Goal: Task Accomplishment & Management: Complete application form

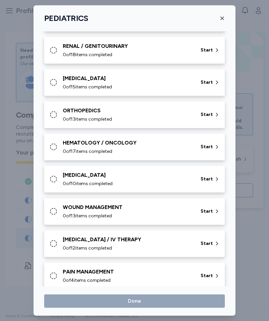
scroll to position [202, 0]
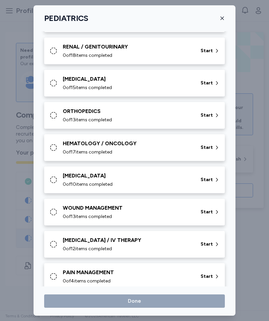
click at [150, 49] on div "RENAL / GENITOURINARY" at bounding box center [128, 47] width 130 height 8
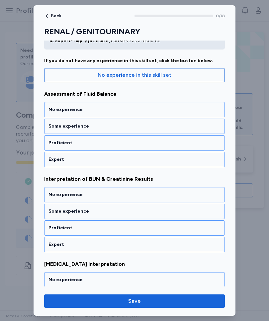
scroll to position [49, 0]
click at [106, 109] on div "No experience" at bounding box center [135, 109] width 172 height 7
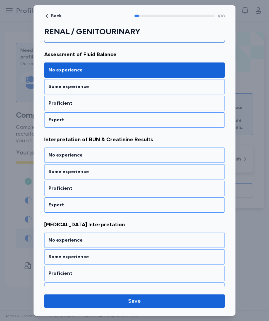
scroll to position [98, 0]
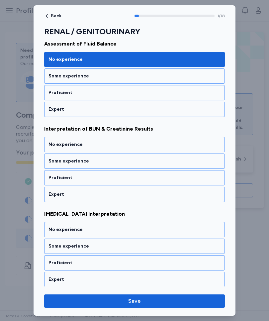
click at [115, 161] on div "Some experience" at bounding box center [135, 161] width 172 height 7
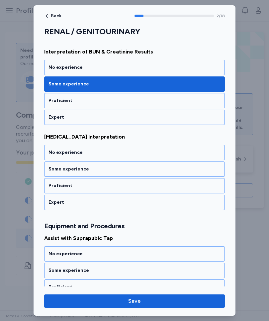
scroll to position [184, 0]
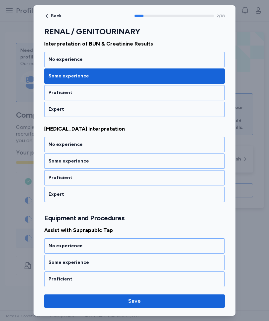
click at [114, 162] on div "Some experience" at bounding box center [135, 161] width 172 height 7
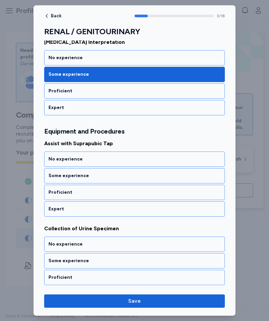
scroll to position [277, 0]
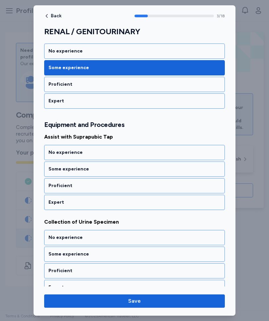
click at [119, 155] on div "No experience" at bounding box center [135, 152] width 172 height 7
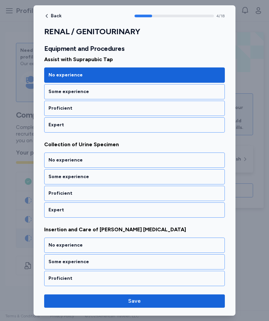
scroll to position [362, 0]
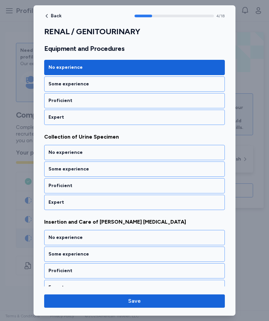
click at [112, 170] on div "Some experience" at bounding box center [135, 169] width 172 height 7
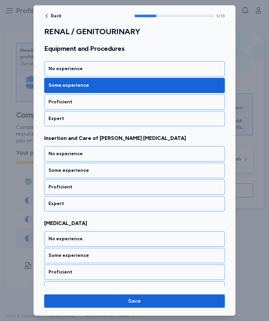
scroll to position [447, 0]
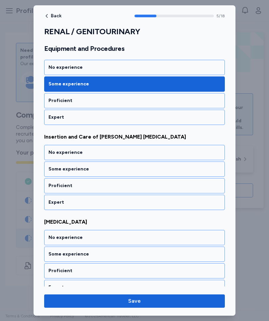
click at [123, 151] on div "No experience" at bounding box center [135, 152] width 172 height 7
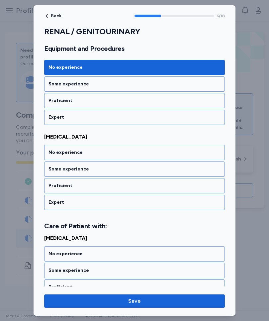
click at [126, 153] on div "No experience" at bounding box center [135, 152] width 172 height 7
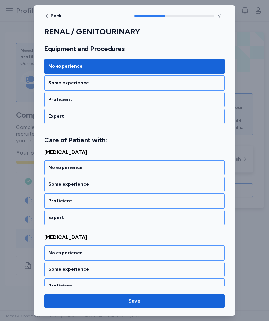
scroll to position [634, 0]
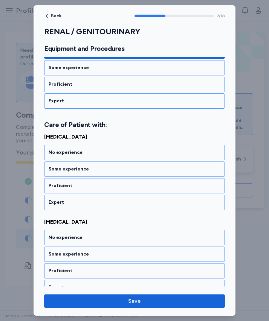
click at [94, 172] on div "Some experience" at bounding box center [135, 169] width 172 height 7
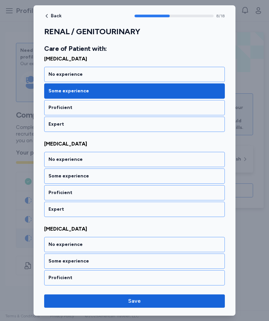
scroll to position [719, 0]
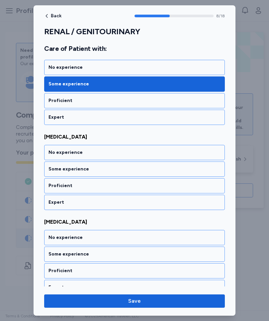
click at [115, 155] on div "No experience" at bounding box center [135, 152] width 172 height 7
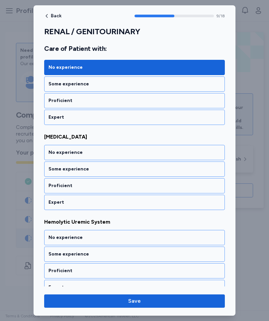
click at [123, 153] on div "No experience" at bounding box center [135, 152] width 172 height 7
click at [125, 155] on div "No experience" at bounding box center [135, 152] width 172 height 7
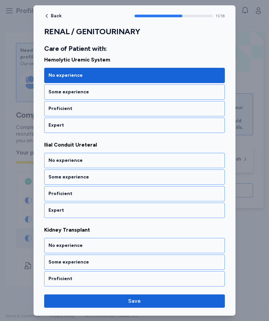
scroll to position [974, 0]
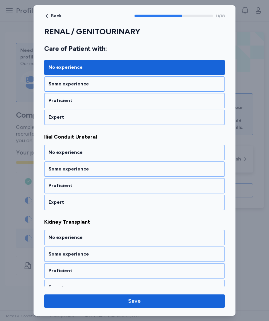
click at [123, 149] on div "No experience" at bounding box center [134, 152] width 181 height 15
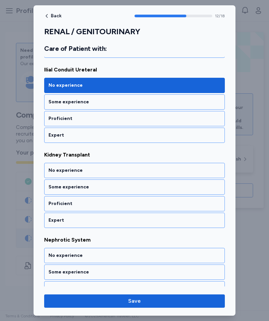
scroll to position [1059, 0]
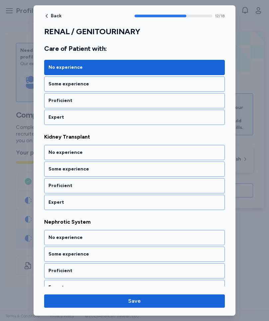
click at [122, 155] on div "No experience" at bounding box center [135, 152] width 172 height 7
click at [123, 155] on div "No experience" at bounding box center [135, 152] width 172 height 7
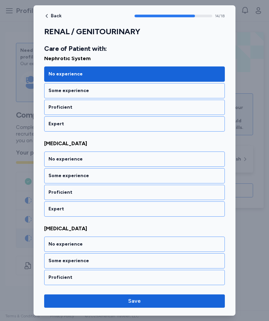
scroll to position [1229, 0]
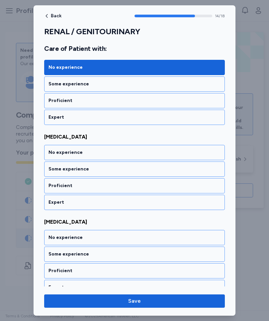
click at [121, 153] on div "No experience" at bounding box center [135, 152] width 172 height 7
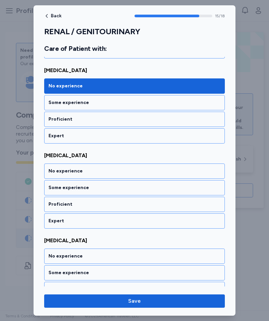
scroll to position [1315, 0]
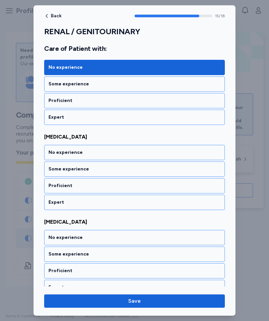
click at [126, 154] on div "No experience" at bounding box center [135, 152] width 172 height 7
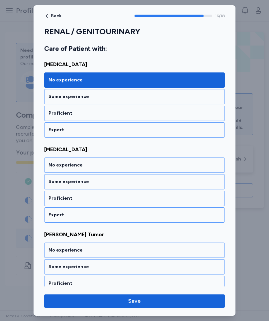
scroll to position [1400, 0]
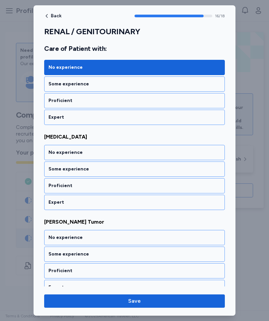
click at [110, 171] on div "Some experience" at bounding box center [135, 169] width 172 height 7
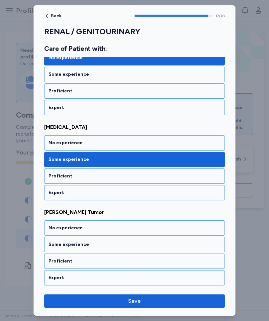
scroll to position [1410, 0]
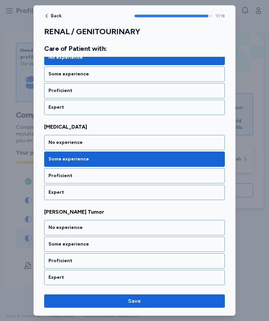
click at [113, 225] on div "No experience" at bounding box center [135, 227] width 172 height 7
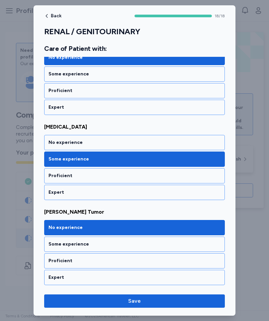
click at [158, 301] on span "Save" at bounding box center [135, 301] width 170 height 8
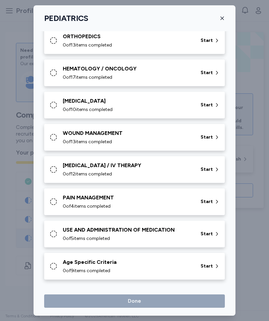
scroll to position [278, 0]
click at [163, 268] on div "0 of 9 items completed" at bounding box center [128, 271] width 130 height 7
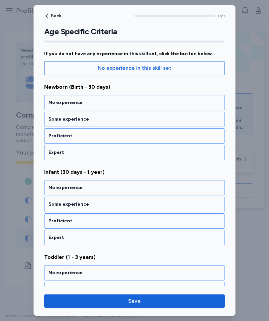
scroll to position [59, 0]
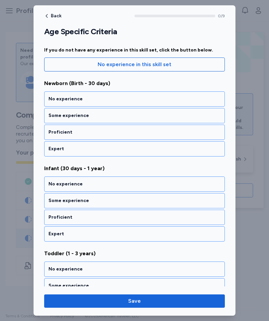
click at [112, 116] on div "Some experience" at bounding box center [135, 115] width 172 height 7
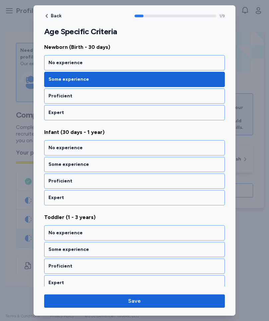
scroll to position [98, 0]
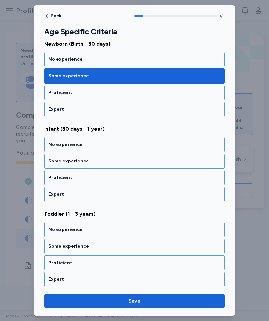
click at [119, 162] on div "Some experience" at bounding box center [135, 161] width 172 height 7
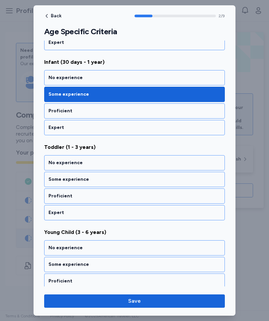
scroll to position [184, 0]
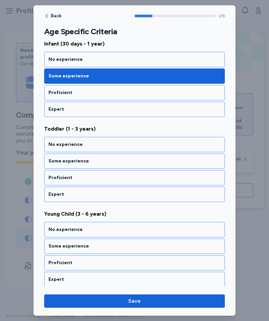
click at [125, 162] on div "Some experience" at bounding box center [135, 161] width 172 height 7
click at [122, 162] on div "Some experience" at bounding box center [135, 161] width 172 height 7
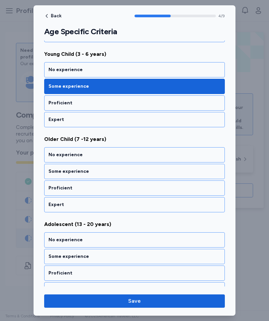
scroll to position [354, 0]
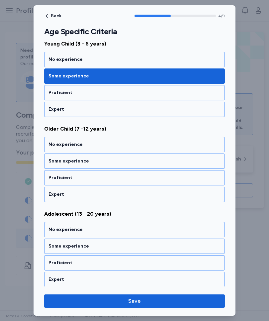
click at [115, 164] on div "Some experience" at bounding box center [135, 161] width 172 height 7
click at [121, 164] on div "Some experience" at bounding box center [135, 161] width 172 height 7
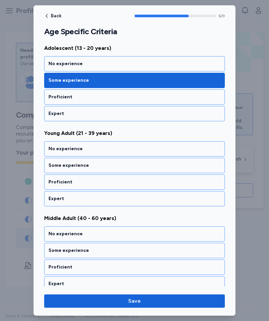
scroll to position [524, 0]
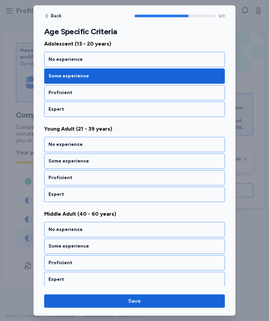
click at [115, 178] on div "Proficient" at bounding box center [135, 178] width 172 height 7
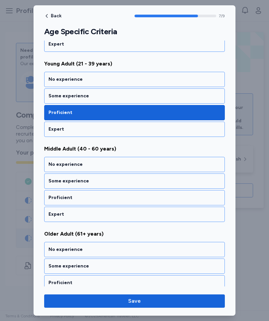
scroll to position [609, 0]
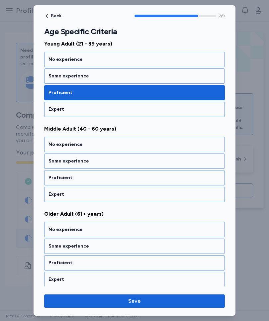
click at [115, 179] on div "Proficient" at bounding box center [135, 178] width 172 height 7
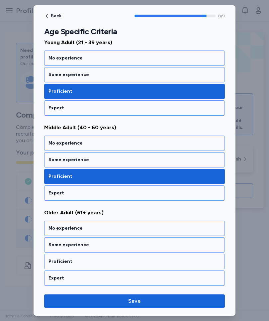
scroll to position [611, 0]
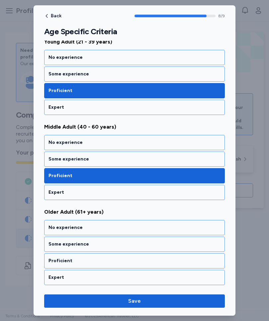
click at [116, 261] on div "Proficient" at bounding box center [135, 261] width 172 height 7
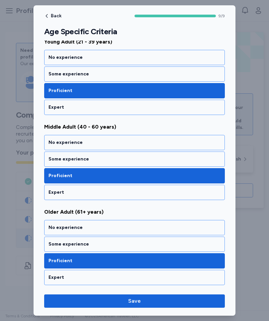
click at [165, 305] on button "Save" at bounding box center [134, 301] width 181 height 13
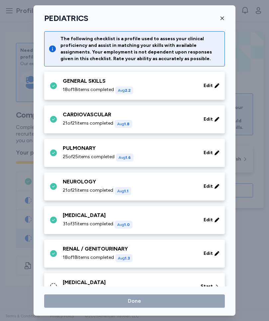
scroll to position [278, 0]
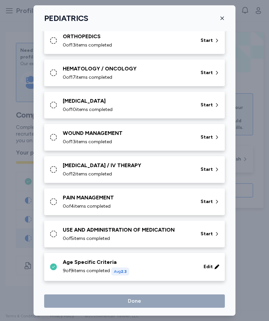
click at [163, 230] on div "USE AND ADMINISTRATION OF MEDICATION" at bounding box center [128, 230] width 130 height 8
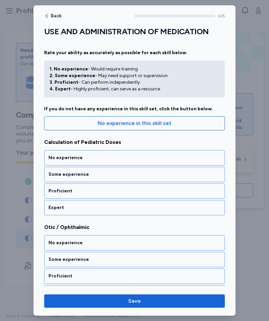
click at [109, 175] on div "Some experience" at bounding box center [135, 174] width 172 height 7
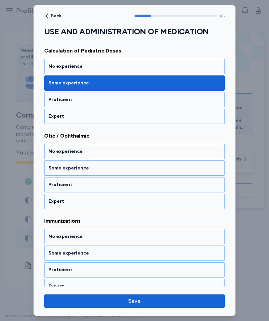
scroll to position [98, 0]
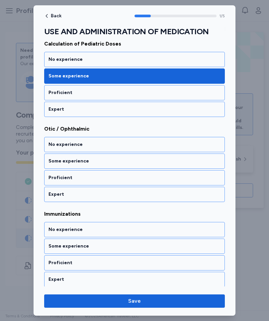
click at [109, 163] on div "Some experience" at bounding box center [135, 161] width 172 height 7
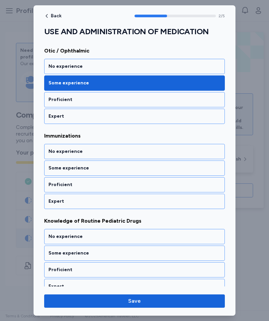
scroll to position [184, 0]
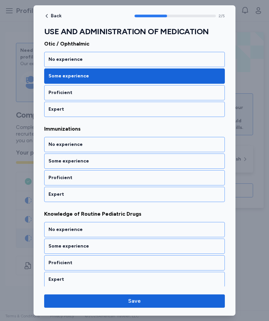
click at [112, 177] on div "Proficient" at bounding box center [135, 178] width 172 height 7
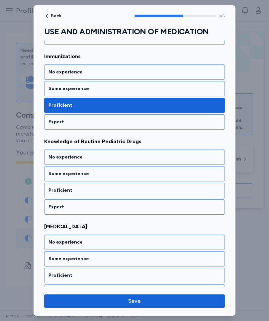
scroll to position [269, 0]
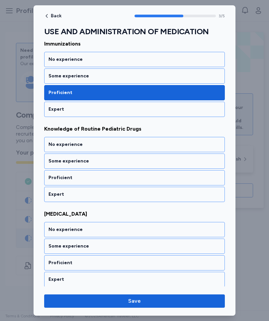
click at [112, 162] on div "Some experience" at bounding box center [135, 161] width 172 height 7
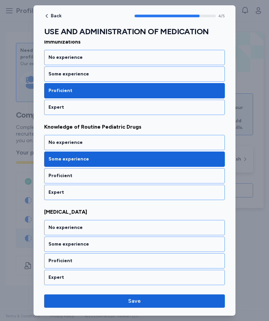
scroll to position [271, 0]
click at [110, 244] on div "Some experience" at bounding box center [135, 244] width 172 height 7
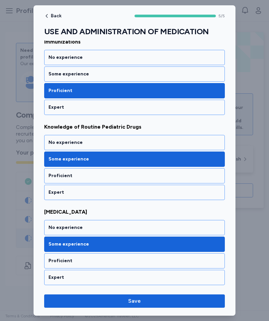
click at [161, 299] on span "Save" at bounding box center [135, 301] width 170 height 8
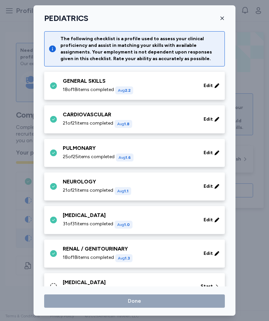
scroll to position [278, 0]
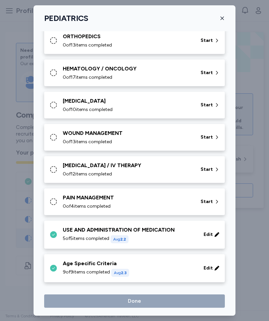
click at [170, 201] on div "PAIN MANAGEMENT" at bounding box center [128, 198] width 130 height 8
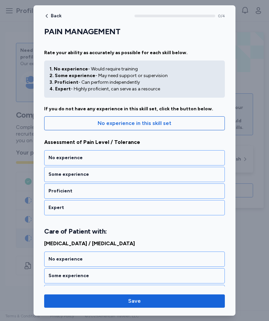
click at [113, 176] on div "Some experience" at bounding box center [135, 174] width 172 height 7
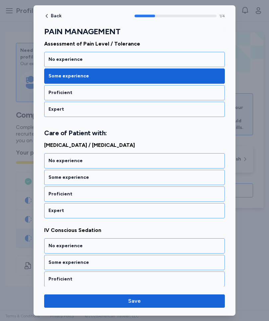
scroll to position [107, 0]
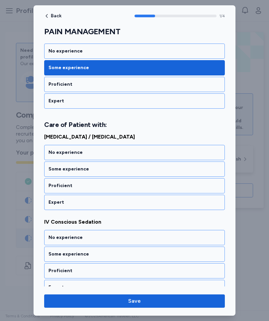
click at [128, 153] on div "No experience" at bounding box center [135, 152] width 172 height 7
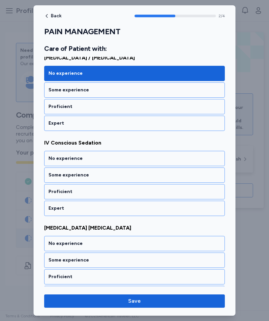
scroll to position [192, 0]
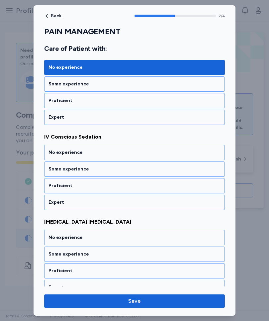
click at [130, 152] on div "No experience" at bounding box center [135, 152] width 172 height 7
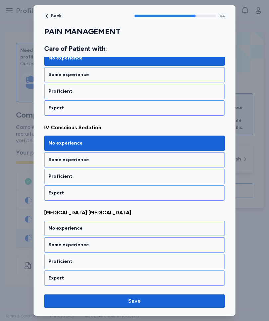
scroll to position [202, 0]
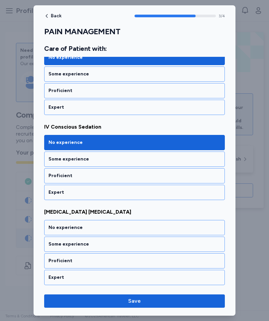
click at [127, 223] on div "No experience" at bounding box center [134, 227] width 181 height 15
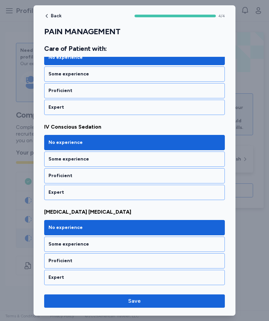
click at [164, 298] on span "Save" at bounding box center [135, 301] width 170 height 8
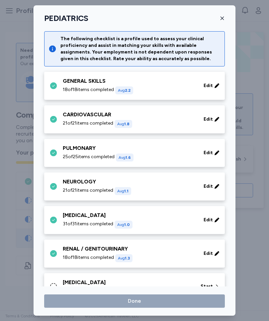
scroll to position [278, 0]
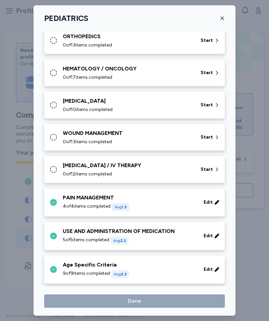
click at [163, 166] on div "[MEDICAL_DATA] / IV THERAPY" at bounding box center [128, 166] width 130 height 8
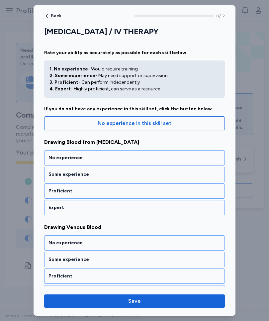
click at [121, 155] on div "No experience" at bounding box center [135, 158] width 172 height 7
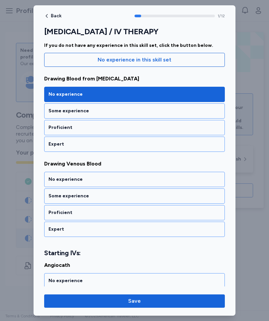
scroll to position [98, 0]
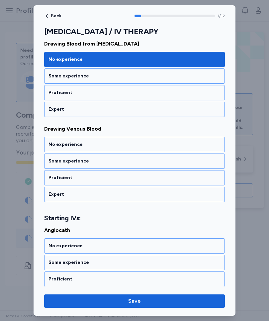
click at [108, 161] on div "Some experience" at bounding box center [135, 161] width 172 height 7
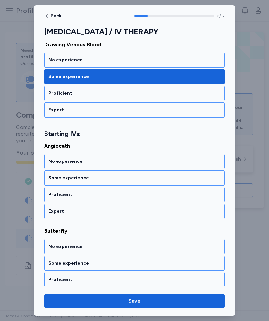
scroll to position [192, 0]
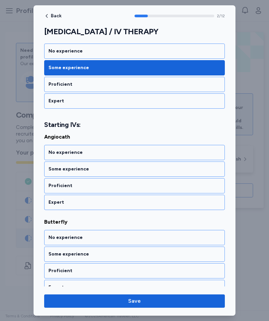
click at [118, 153] on div "No experience" at bounding box center [135, 152] width 172 height 7
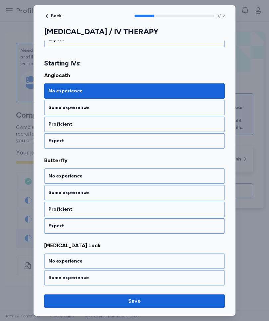
scroll to position [277, 0]
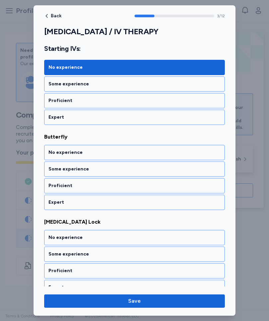
click at [116, 170] on div "Some experience" at bounding box center [135, 169] width 172 height 7
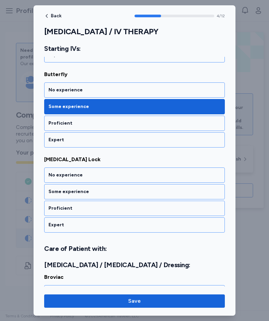
scroll to position [362, 0]
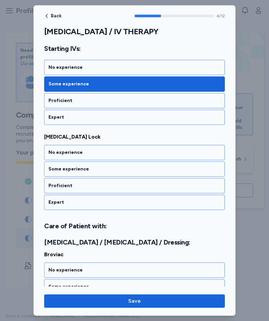
click at [117, 170] on div "Some experience" at bounding box center [135, 169] width 172 height 7
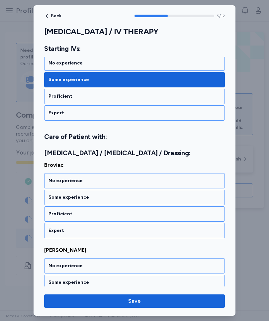
scroll to position [471, 0]
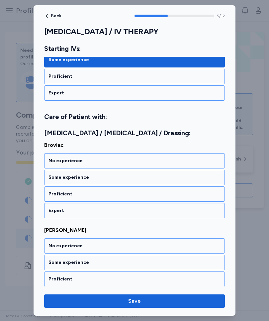
click at [125, 160] on div "No experience" at bounding box center [135, 161] width 172 height 7
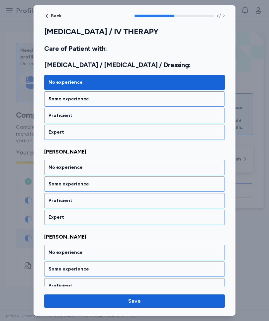
scroll to position [557, 0]
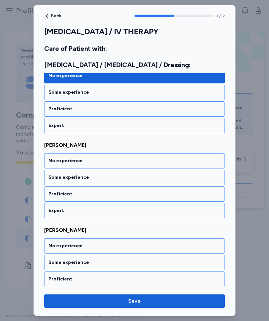
click at [126, 163] on div "No experience" at bounding box center [135, 161] width 172 height 7
click at [121, 162] on div "No experience" at bounding box center [135, 161] width 172 height 7
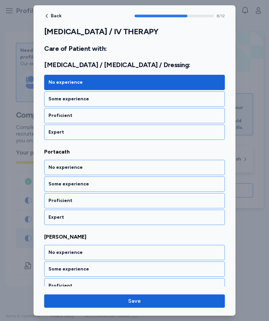
scroll to position [727, 0]
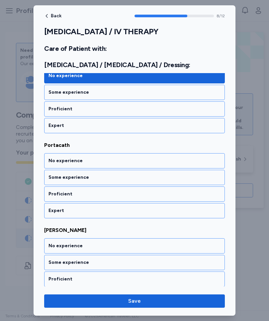
click at [120, 160] on div "No experience" at bounding box center [135, 161] width 172 height 7
click at [126, 164] on div "No experience" at bounding box center [134, 160] width 181 height 15
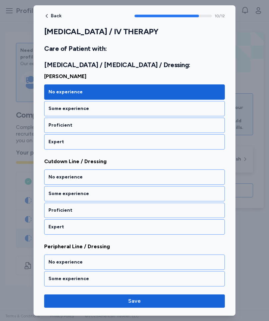
scroll to position [897, 0]
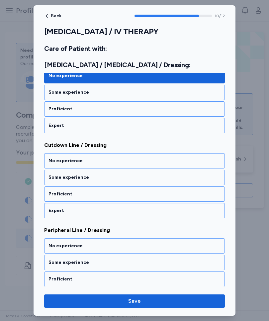
click at [122, 161] on div "No experience" at bounding box center [135, 161] width 172 height 7
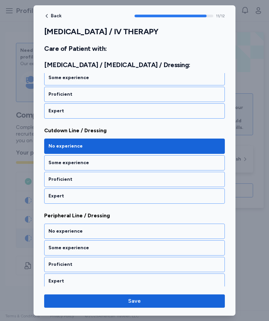
scroll to position [915, 0]
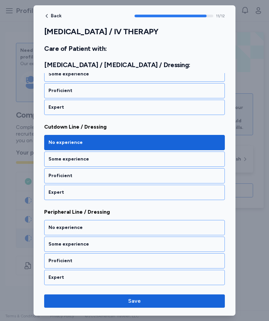
click at [113, 245] on div "Some experience" at bounding box center [135, 244] width 172 height 7
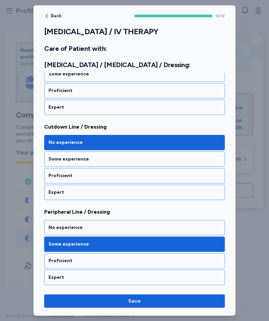
click at [153, 300] on span "Save" at bounding box center [135, 301] width 170 height 8
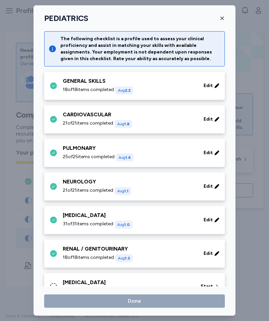
scroll to position [278, 0]
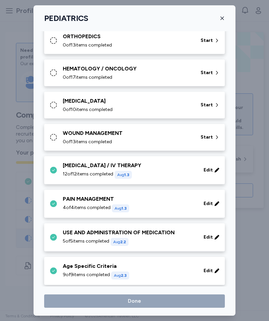
click at [149, 136] on div "WOUND MANAGEMENT" at bounding box center [128, 133] width 130 height 8
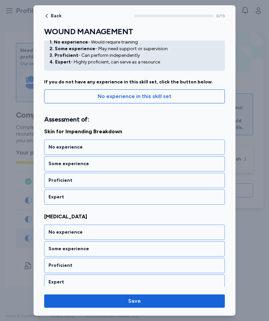
scroll to position [27, 0]
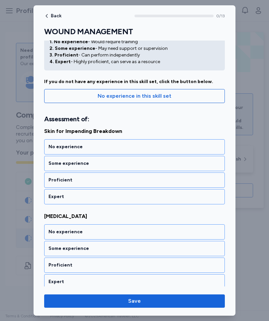
click at [100, 164] on div "Some experience" at bounding box center [135, 163] width 172 height 7
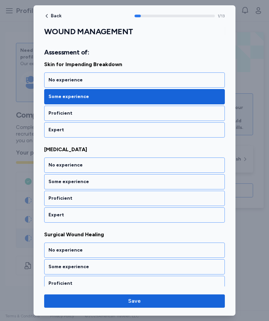
scroll to position [107, 0]
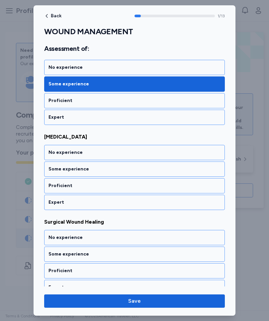
click at [120, 153] on div "No experience" at bounding box center [135, 152] width 172 height 7
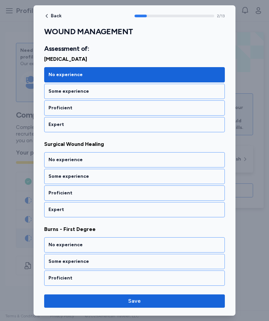
scroll to position [192, 0]
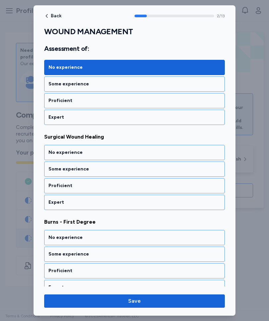
click at [110, 153] on div "No experience" at bounding box center [135, 152] width 172 height 7
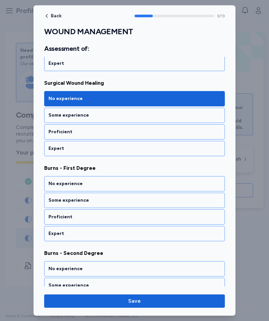
scroll to position [277, 0]
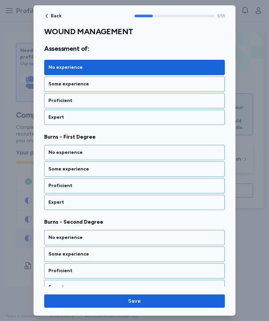
click at [112, 172] on div "Some experience" at bounding box center [135, 169] width 172 height 7
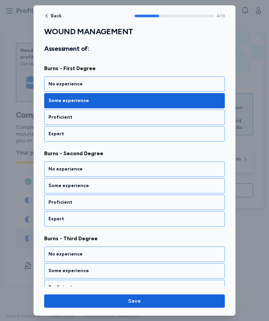
scroll to position [362, 0]
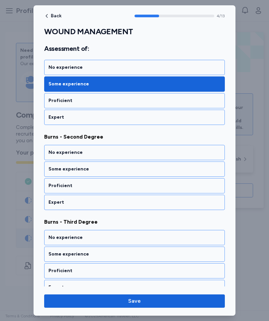
click at [117, 154] on div "No experience" at bounding box center [135, 152] width 172 height 7
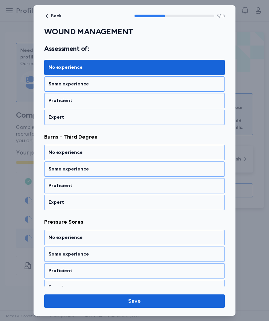
click at [123, 153] on div "No experience" at bounding box center [135, 152] width 172 height 7
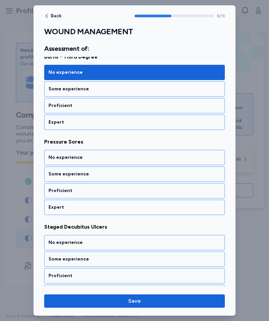
scroll to position [532, 0]
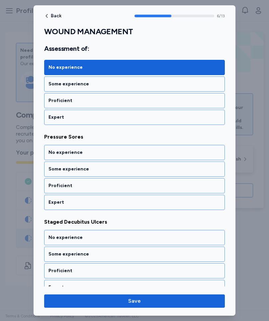
click at [114, 154] on div "No experience" at bounding box center [135, 152] width 172 height 7
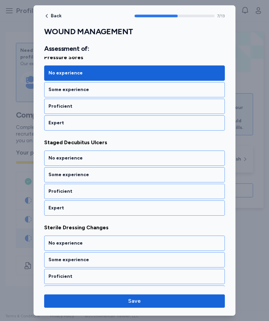
scroll to position [617, 0]
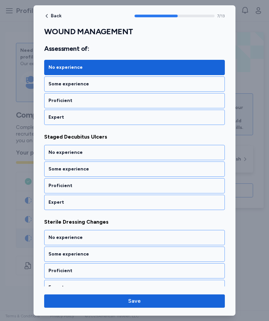
click at [116, 153] on div "No experience" at bounding box center [135, 152] width 172 height 7
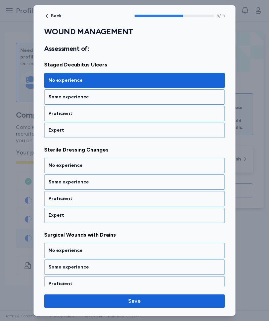
scroll to position [703, 0]
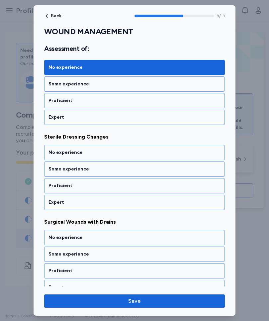
click at [111, 169] on div "Some experience" at bounding box center [135, 169] width 172 height 7
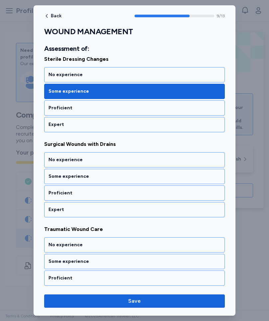
scroll to position [788, 0]
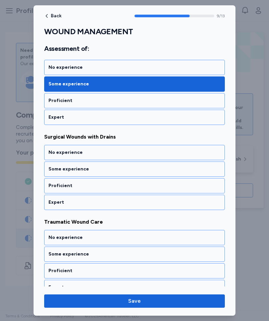
click at [114, 154] on div "No experience" at bounding box center [135, 152] width 172 height 7
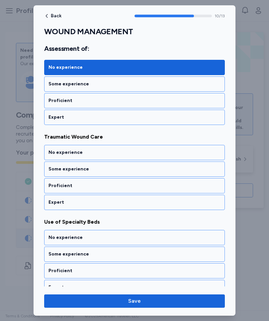
click at [120, 155] on div "No experience" at bounding box center [135, 152] width 172 height 7
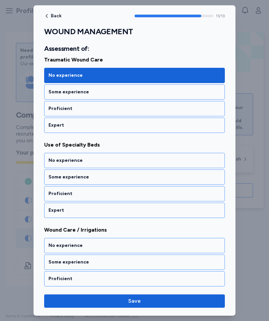
scroll to position [958, 0]
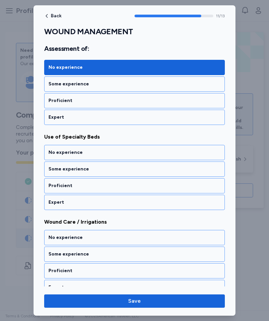
click at [107, 170] on div "Some experience" at bounding box center [135, 169] width 172 height 7
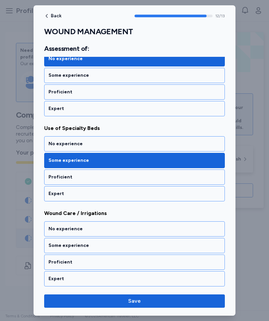
scroll to position [968, 0]
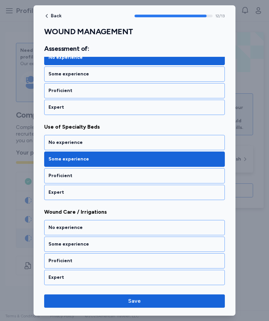
click at [110, 243] on div "Some experience" at bounding box center [135, 244] width 172 height 7
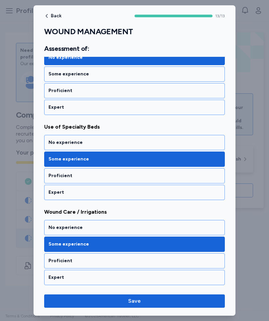
click at [166, 299] on span "Save" at bounding box center [135, 301] width 170 height 8
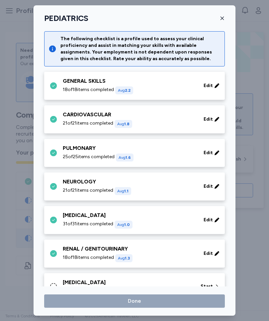
scroll to position [278, 0]
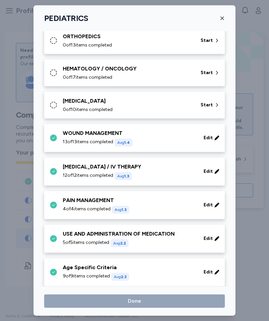
click at [163, 102] on div "INFECTIOUS DISEASES" at bounding box center [128, 101] width 130 height 8
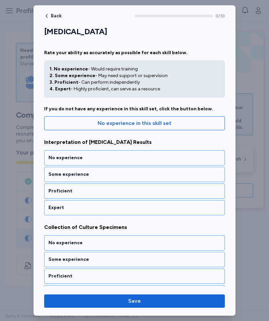
click at [109, 177] on div "Some experience" at bounding box center [135, 174] width 172 height 7
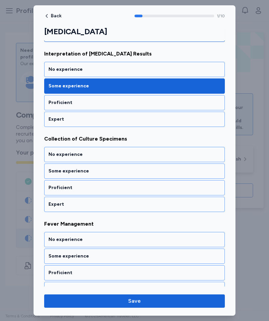
scroll to position [98, 0]
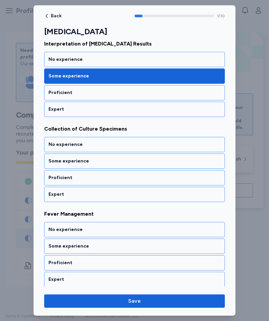
click at [124, 145] on div "No experience" at bounding box center [135, 144] width 172 height 7
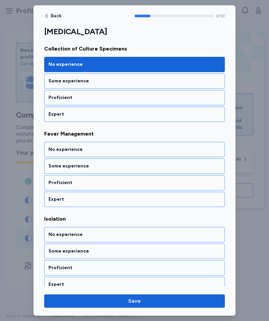
scroll to position [184, 0]
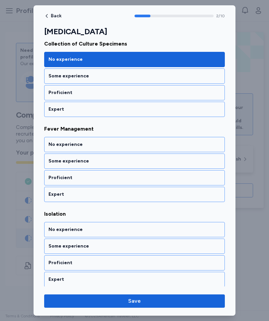
click at [119, 163] on div "Some experience" at bounding box center [135, 161] width 172 height 7
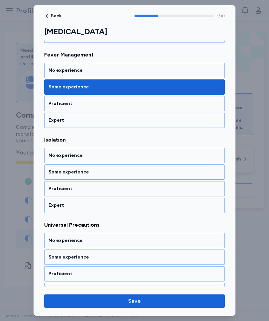
scroll to position [269, 0]
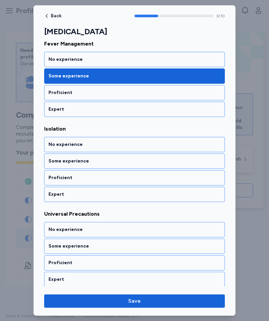
click at [123, 163] on div "Some experience" at bounding box center [135, 161] width 172 height 7
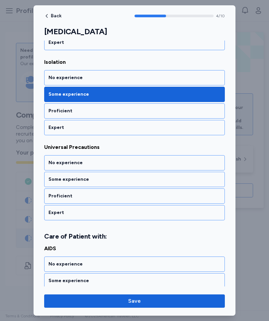
scroll to position [354, 0]
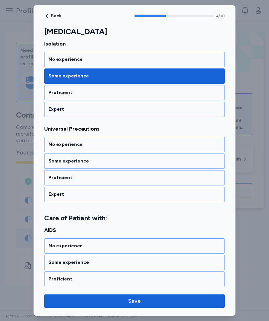
click at [122, 161] on div "Some experience" at bounding box center [135, 161] width 172 height 7
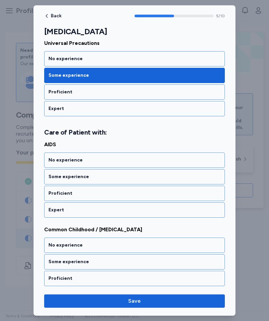
scroll to position [447, 0]
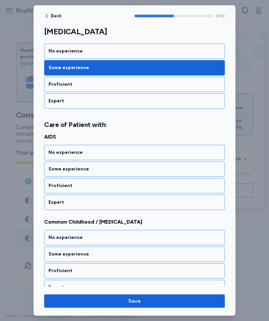
click at [119, 151] on div "No experience" at bounding box center [135, 152] width 172 height 7
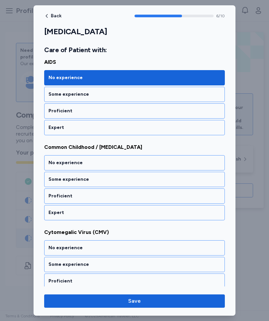
scroll to position [532, 0]
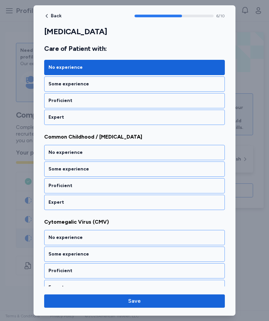
click at [117, 170] on div "Some experience" at bounding box center [135, 169] width 172 height 7
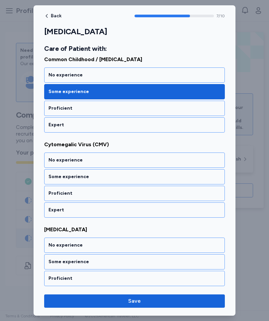
scroll to position [617, 0]
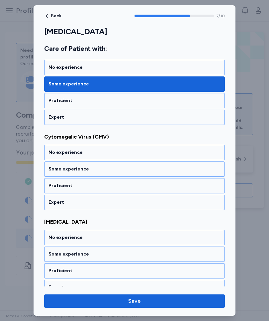
click at [123, 152] on div "No experience" at bounding box center [135, 152] width 172 height 7
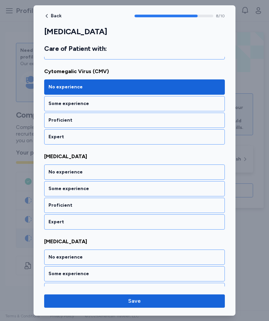
scroll to position [703, 0]
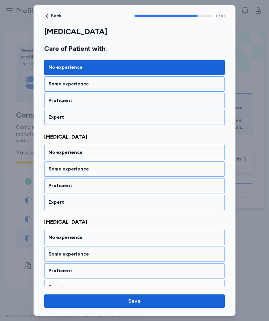
click at [126, 153] on div "No experience" at bounding box center [135, 152] width 172 height 7
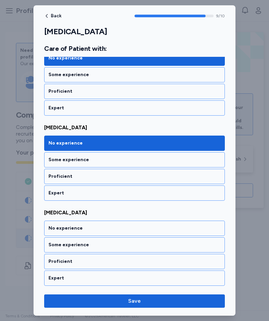
scroll to position [712, 0]
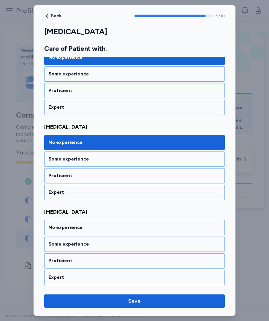
click at [113, 228] on div "No experience" at bounding box center [135, 227] width 172 height 7
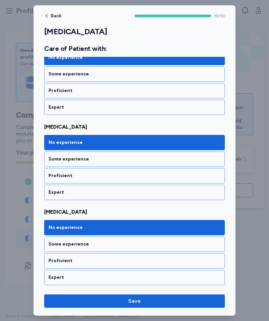
click at [163, 302] on span "Save" at bounding box center [135, 301] width 170 height 8
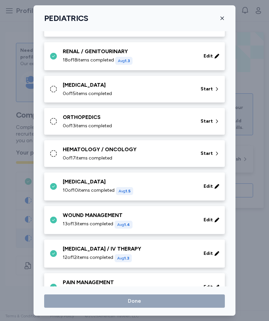
scroll to position [196, 0]
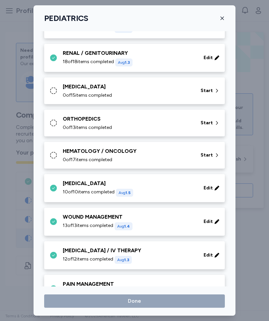
click at [150, 151] on div "HEMATOLOGY / ONCOLOGY" at bounding box center [128, 151] width 130 height 8
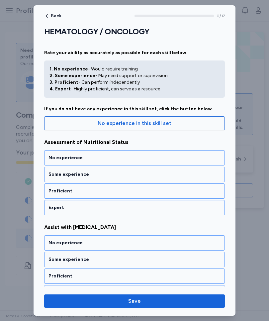
click at [159, 123] on span "No experience in this skill set" at bounding box center [135, 123] width 74 height 8
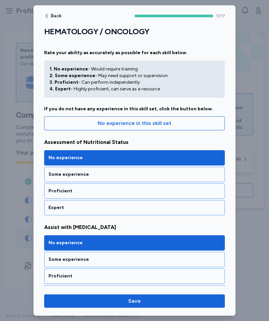
click at [162, 300] on span "Save" at bounding box center [135, 301] width 170 height 8
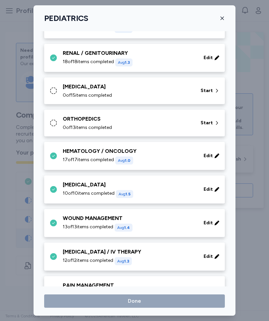
click at [139, 118] on div "ORTHOPEDICS" at bounding box center [128, 119] width 130 height 8
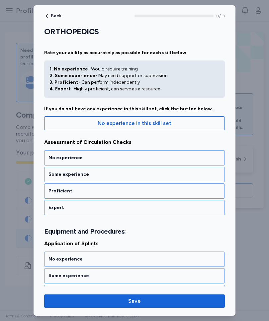
click at [114, 173] on div "Some experience" at bounding box center [135, 174] width 172 height 7
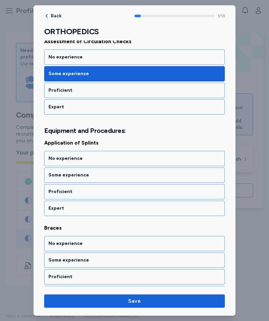
scroll to position [107, 0]
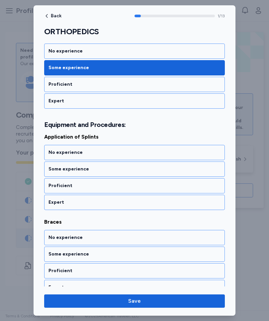
click at [117, 170] on div "Some experience" at bounding box center [135, 169] width 172 height 7
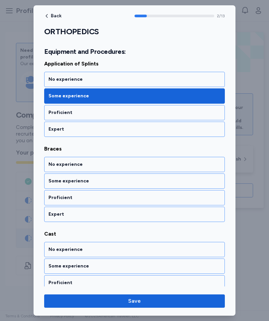
scroll to position [192, 0]
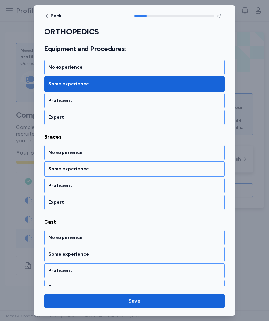
click at [119, 154] on div "No experience" at bounding box center [135, 152] width 172 height 7
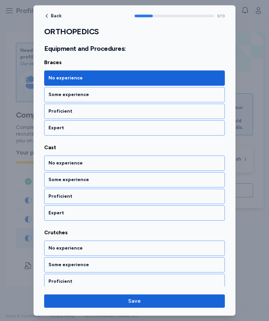
scroll to position [277, 0]
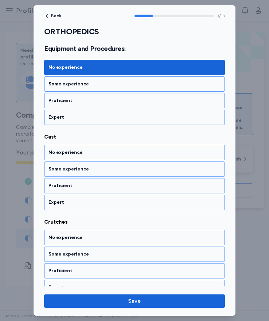
click at [113, 151] on div "No experience" at bounding box center [135, 152] width 172 height 7
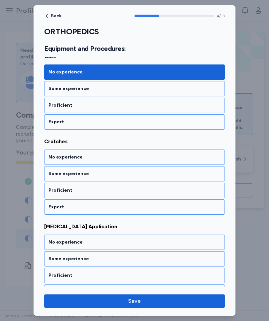
scroll to position [362, 0]
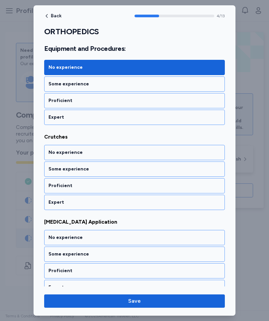
click at [114, 184] on div "Proficient" at bounding box center [135, 186] width 172 height 7
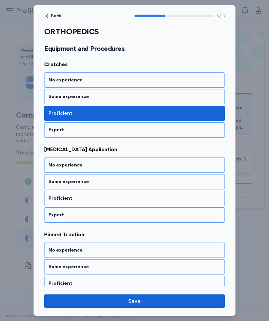
scroll to position [447, 0]
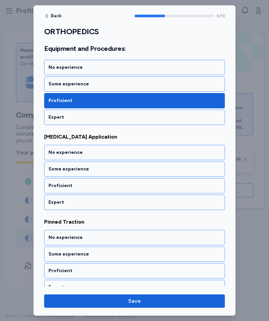
click at [126, 152] on div "No experience" at bounding box center [135, 152] width 172 height 7
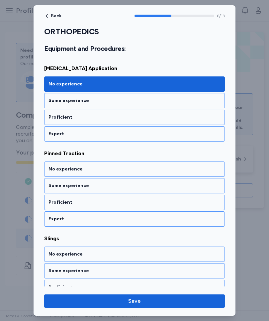
scroll to position [532, 0]
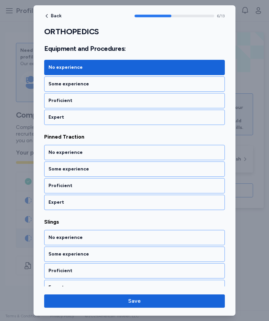
click at [120, 154] on div "No experience" at bounding box center [135, 152] width 172 height 7
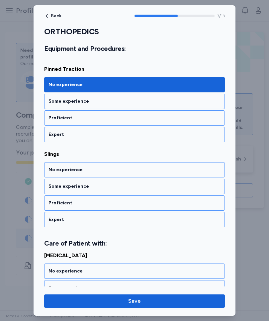
scroll to position [617, 0]
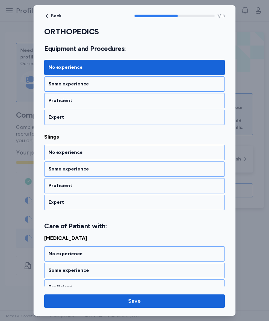
click at [112, 184] on div "Proficient" at bounding box center [135, 186] width 172 height 7
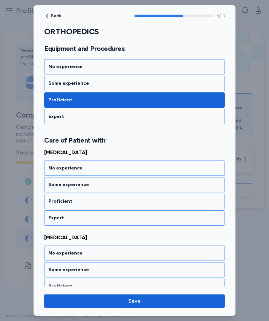
scroll to position [719, 0]
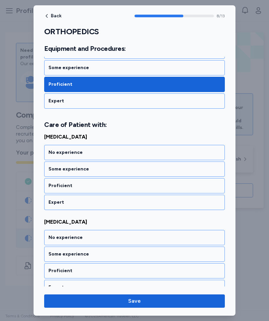
click at [104, 236] on div "No experience" at bounding box center [135, 237] width 172 height 7
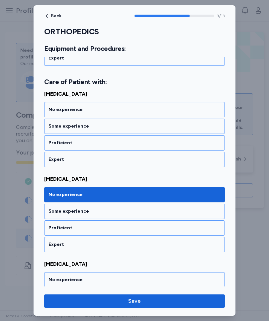
scroll to position [762, 0]
click at [93, 111] on div "No experience" at bounding box center [135, 109] width 172 height 7
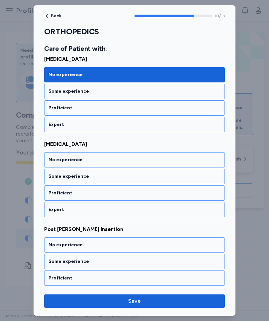
scroll to position [889, 0]
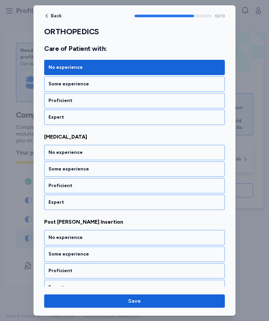
click at [105, 152] on div "No experience" at bounding box center [135, 152] width 172 height 7
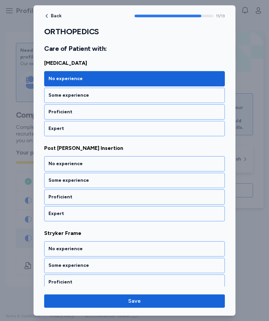
scroll to position [974, 0]
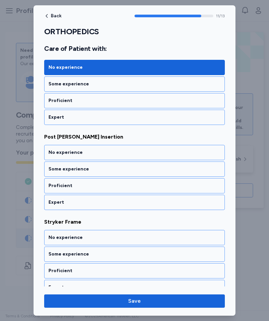
click at [98, 151] on div "No experience" at bounding box center [135, 152] width 172 height 7
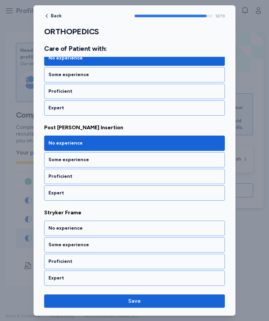
scroll to position [984, 0]
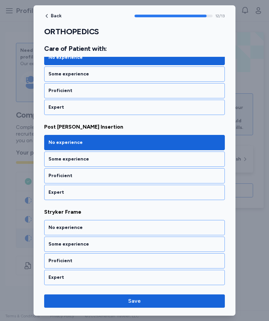
click at [114, 228] on div "No experience" at bounding box center [135, 227] width 172 height 7
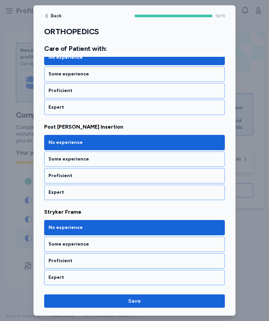
click at [163, 298] on span "Save" at bounding box center [135, 301] width 170 height 8
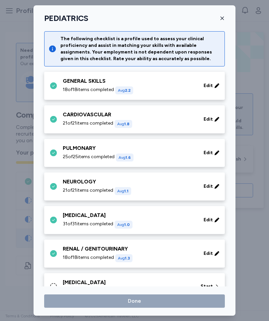
scroll to position [196, 0]
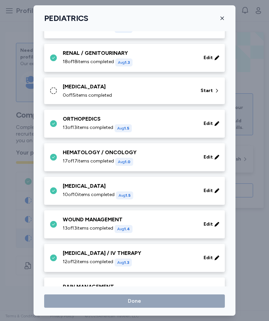
click at [159, 89] on div "[MEDICAL_DATA]" at bounding box center [128, 87] width 130 height 8
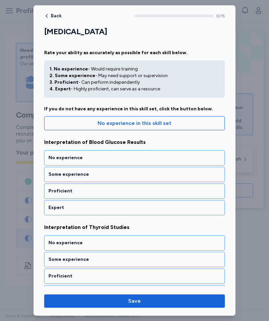
click at [120, 191] on div "Proficient" at bounding box center [135, 191] width 172 height 7
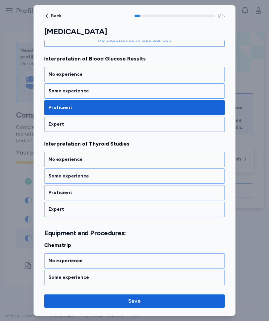
scroll to position [98, 0]
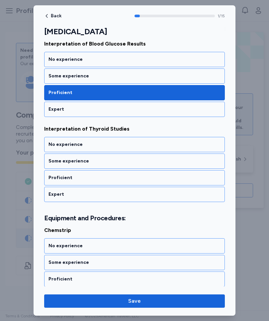
click at [134, 146] on div "No experience" at bounding box center [135, 144] width 172 height 7
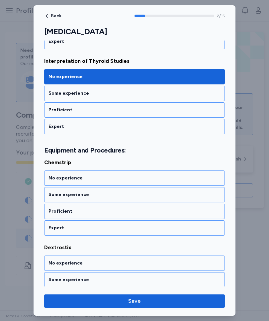
scroll to position [192, 0]
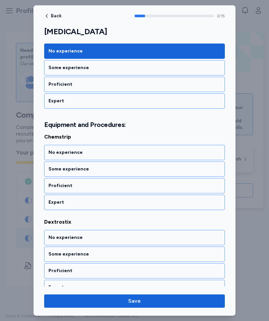
click at [114, 168] on div "Some experience" at bounding box center [135, 169] width 172 height 7
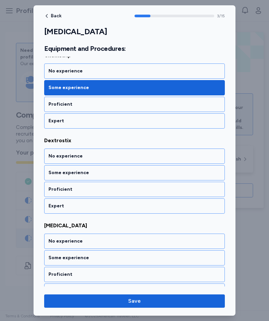
scroll to position [277, 0]
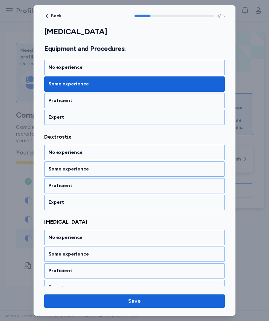
click at [113, 168] on div "Some experience" at bounding box center [135, 169] width 172 height 7
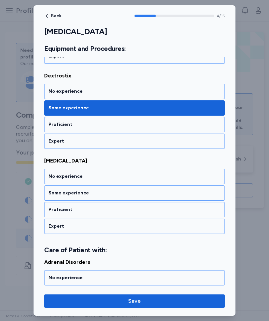
scroll to position [362, 0]
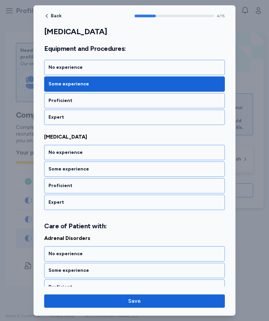
click at [111, 184] on div "Proficient" at bounding box center [135, 186] width 172 height 7
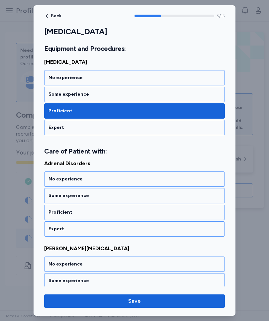
scroll to position [463, 0]
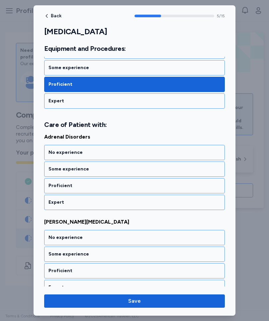
click at [121, 152] on div "No experience" at bounding box center [135, 152] width 172 height 7
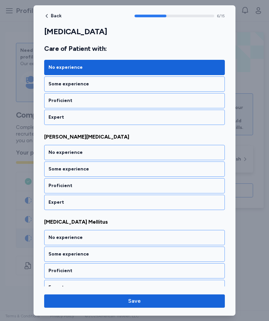
click at [126, 154] on div "No experience" at bounding box center [135, 152] width 172 height 7
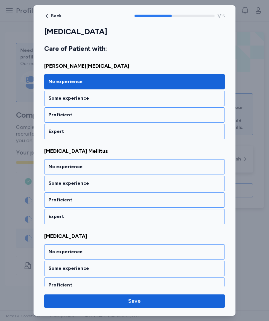
scroll to position [634, 0]
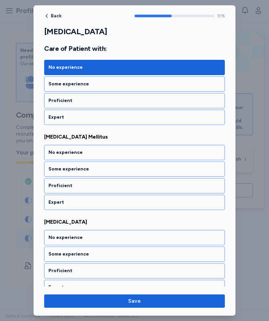
click at [123, 172] on div "Some experience" at bounding box center [135, 169] width 172 height 7
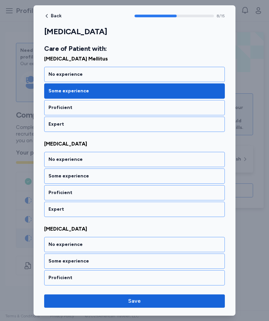
scroll to position [719, 0]
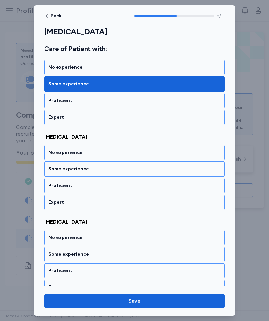
click at [120, 171] on div "Some experience" at bounding box center [135, 169] width 172 height 7
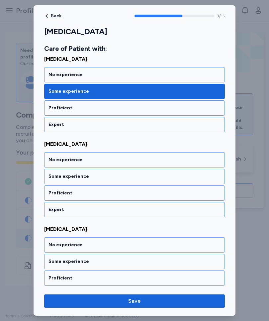
scroll to position [804, 0]
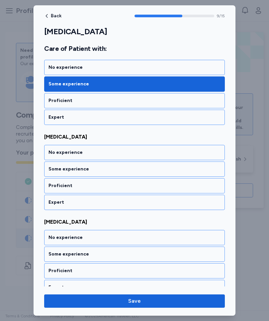
click at [124, 170] on div "Some experience" at bounding box center [135, 169] width 172 height 7
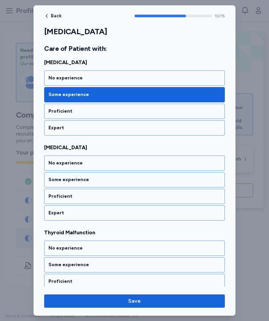
scroll to position [889, 0]
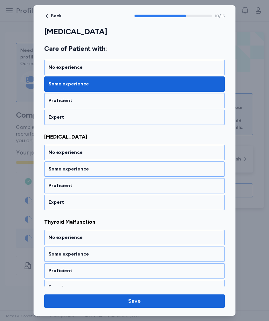
click at [126, 151] on div "No experience" at bounding box center [135, 152] width 172 height 7
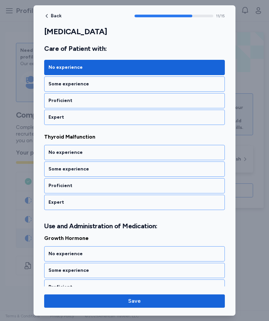
click at [130, 153] on div "No experience" at bounding box center [135, 152] width 172 height 7
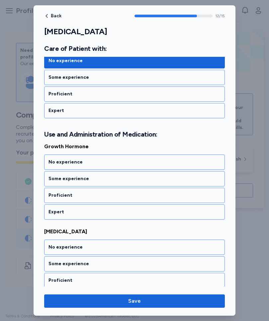
scroll to position [1076, 0]
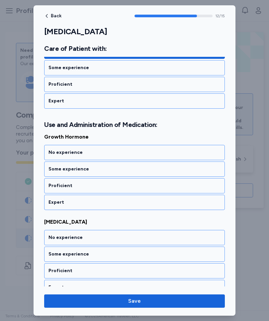
click at [131, 152] on div "No experience" at bounding box center [135, 152] width 172 height 7
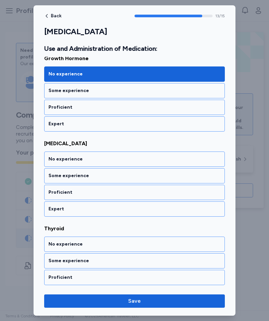
scroll to position [1161, 0]
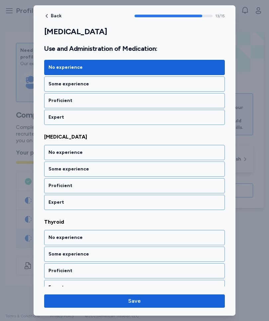
click at [129, 168] on div "Some experience" at bounding box center [135, 169] width 172 height 7
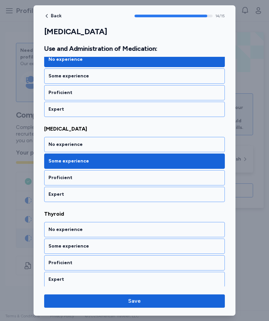
scroll to position [1171, 0]
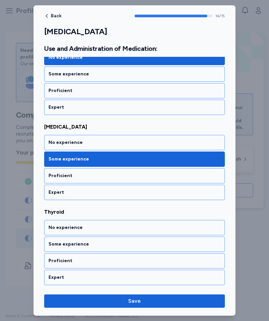
click at [122, 226] on div "No experience" at bounding box center [135, 227] width 172 height 7
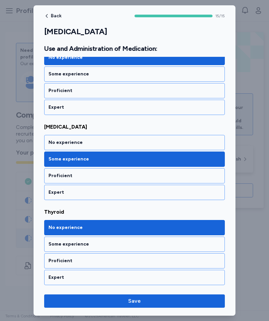
click at [167, 297] on span "Save" at bounding box center [135, 301] width 170 height 8
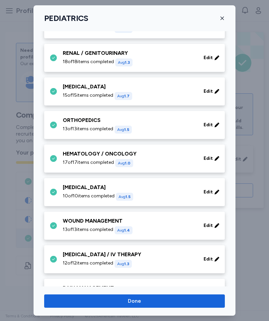
scroll to position [133, 0]
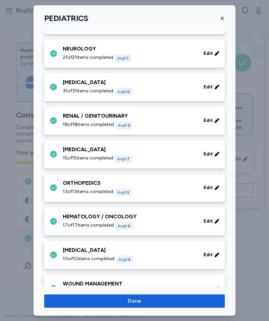
click at [148, 300] on span "Done" at bounding box center [135, 301] width 170 height 8
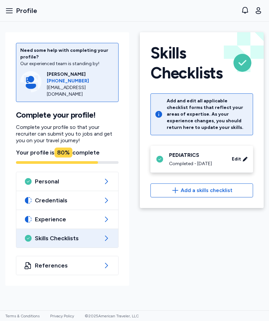
click at [89, 236] on span "Skills Checklists" at bounding box center [67, 238] width 65 height 8
click at [106, 237] on icon at bounding box center [106, 238] width 8 height 8
click at [212, 194] on span "Add a skills checklist" at bounding box center [207, 191] width 52 height 8
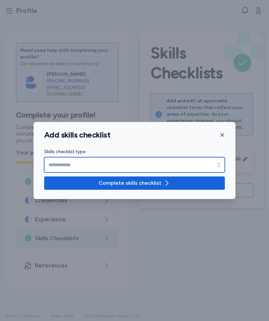
click at [140, 165] on input "Skills checklist type" at bounding box center [134, 164] width 181 height 15
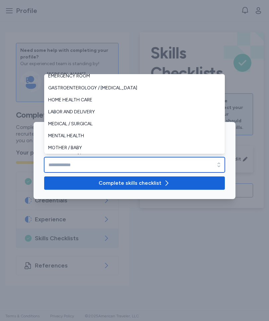
scroll to position [63, 0]
type input "**********"
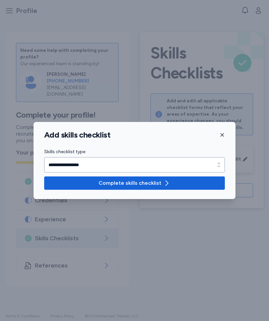
click at [163, 184] on icon "button" at bounding box center [167, 183] width 8 height 8
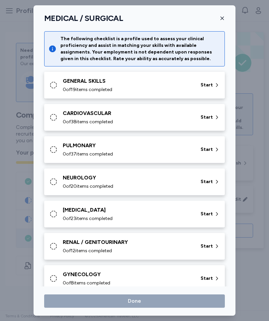
click at [171, 84] on div "GENERAL SKILLS" at bounding box center [128, 81] width 130 height 8
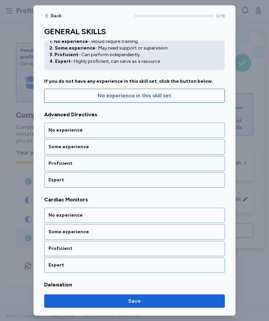
scroll to position [37, 0]
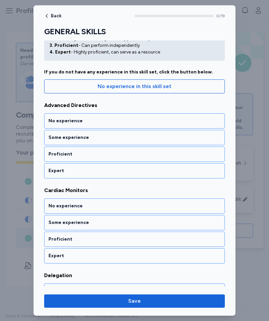
click at [122, 152] on div "Proficient" at bounding box center [135, 154] width 172 height 7
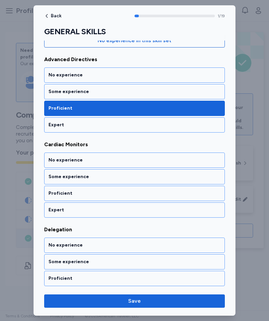
scroll to position [98, 0]
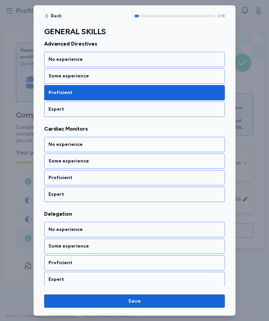
click at [129, 162] on div "Some experience" at bounding box center [135, 161] width 172 height 7
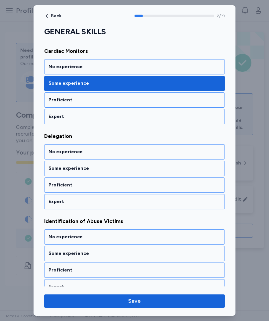
scroll to position [184, 0]
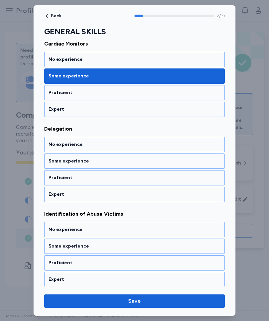
click at [135, 163] on div "Some experience" at bounding box center [135, 161] width 172 height 7
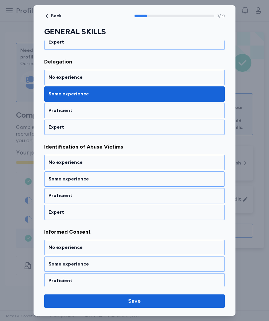
scroll to position [269, 0]
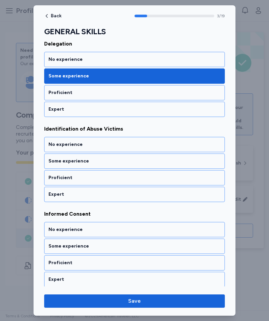
click at [134, 162] on div "Some experience" at bounding box center [135, 161] width 172 height 7
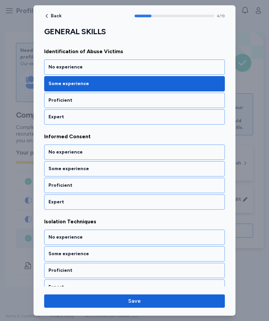
scroll to position [354, 0]
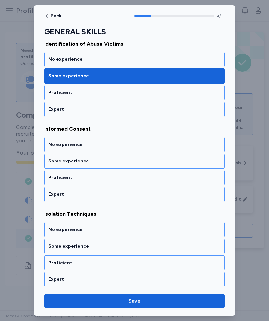
click at [132, 162] on div "Some experience" at bounding box center [135, 161] width 172 height 7
click at [126, 179] on div "Proficient" at bounding box center [135, 178] width 172 height 7
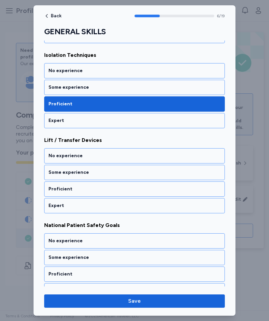
scroll to position [524, 0]
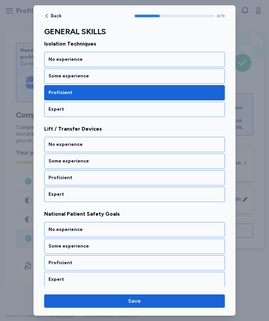
click at [128, 162] on div "Some experience" at bounding box center [135, 161] width 172 height 7
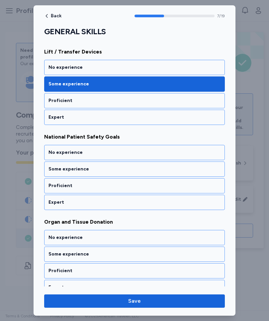
scroll to position [609, 0]
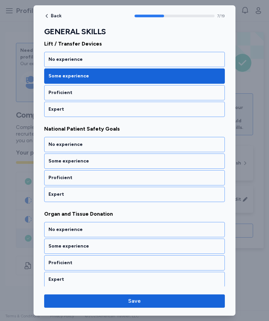
click at [125, 177] on div "Proficient" at bounding box center [135, 178] width 172 height 7
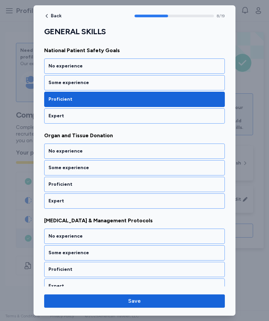
scroll to position [694, 0]
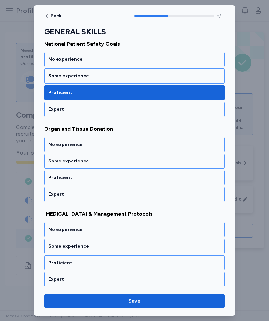
click at [127, 146] on div "No experience" at bounding box center [135, 144] width 172 height 7
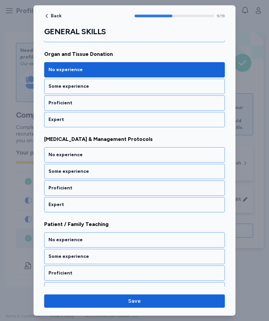
scroll to position [779, 0]
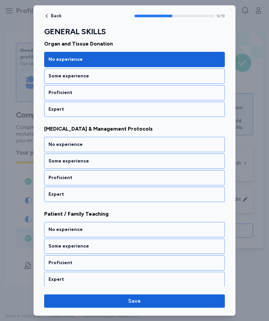
click at [129, 176] on div "Proficient" at bounding box center [135, 178] width 172 height 7
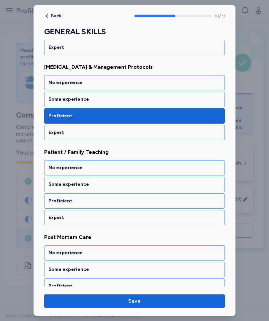
scroll to position [864, 0]
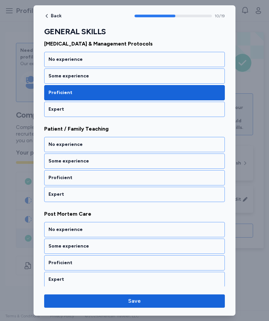
click at [125, 176] on div "Proficient" at bounding box center [135, 178] width 172 height 7
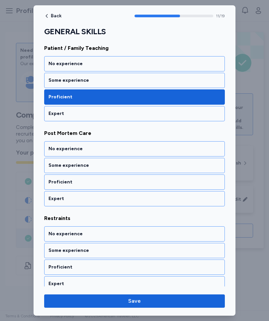
scroll to position [950, 0]
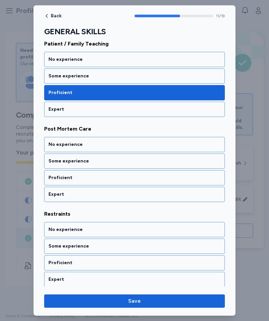
click at [125, 160] on div "Some experience" at bounding box center [135, 161] width 172 height 7
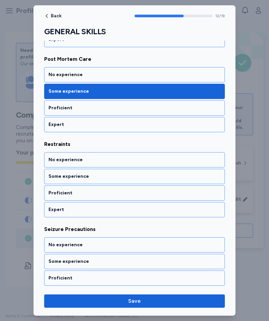
scroll to position [1035, 0]
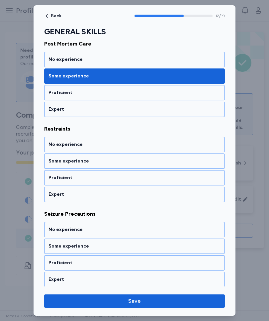
click at [123, 162] on div "Some experience" at bounding box center [135, 161] width 172 height 7
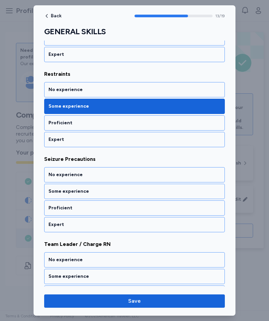
scroll to position [1120, 0]
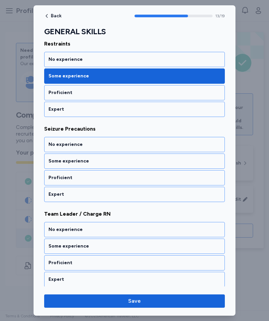
click at [132, 161] on div "Some experience" at bounding box center [135, 161] width 172 height 7
click at [121, 144] on div "No experience" at bounding box center [135, 144] width 172 height 7
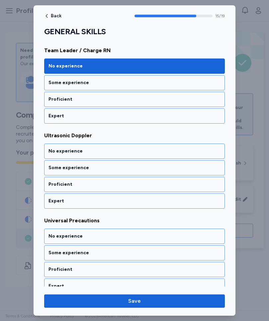
scroll to position [1290, 0]
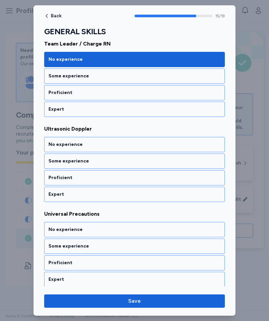
click at [121, 162] on div "Some experience" at bounding box center [135, 161] width 172 height 7
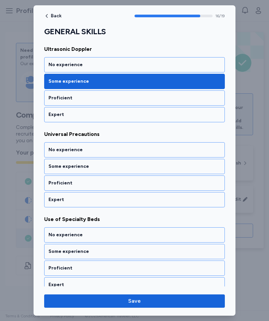
scroll to position [1375, 0]
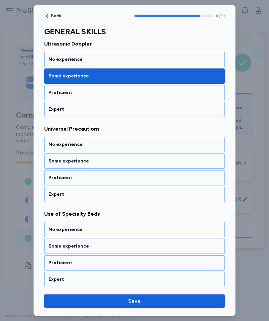
click at [113, 176] on div "Proficient" at bounding box center [135, 178] width 172 height 7
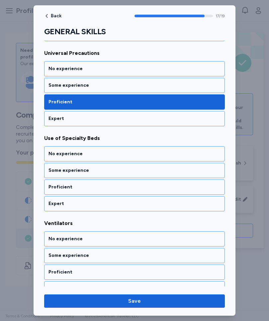
scroll to position [1460, 0]
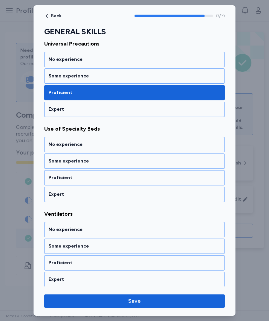
click at [117, 161] on div "Some experience" at bounding box center [135, 161] width 172 height 7
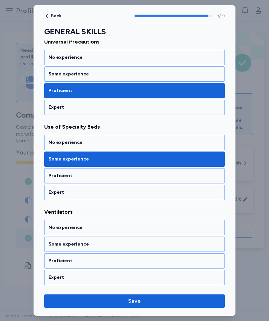
scroll to position [1462, 0]
click at [123, 228] on div "No experience" at bounding box center [135, 227] width 172 height 7
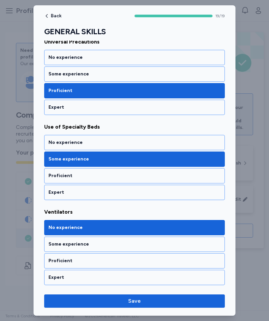
click at [163, 300] on span "Save" at bounding box center [135, 301] width 170 height 8
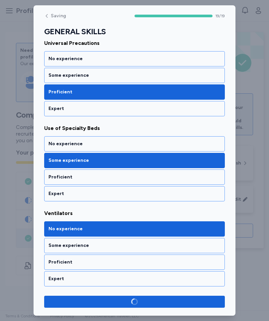
scroll to position [1461, 0]
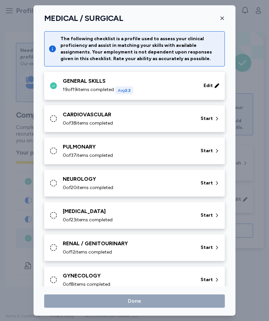
click at [158, 116] on div "CARDIOVASCULAR" at bounding box center [128, 115] width 130 height 8
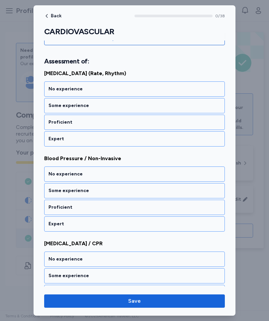
scroll to position [86, 0]
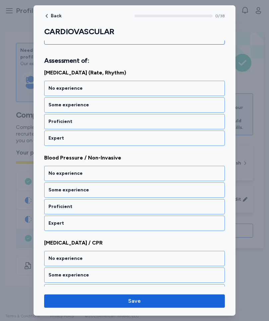
click at [100, 108] on div "Some experience" at bounding box center [135, 105] width 172 height 7
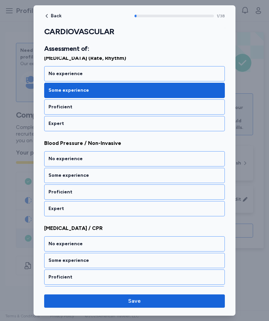
scroll to position [107, 0]
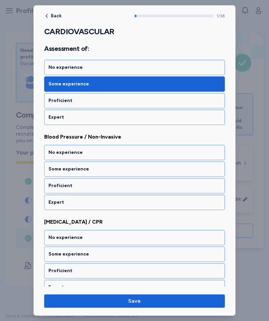
click at [108, 189] on div "Proficient" at bounding box center [135, 186] width 172 height 7
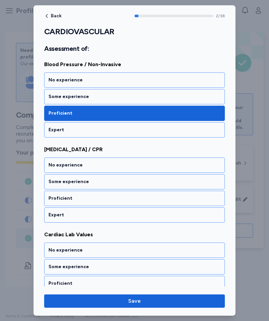
scroll to position [192, 0]
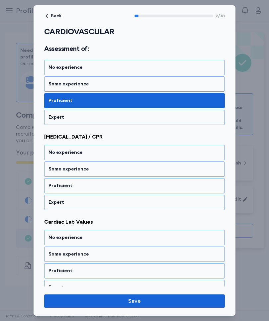
click at [111, 168] on div "Some experience" at bounding box center [135, 169] width 172 height 7
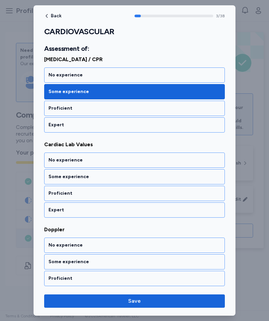
scroll to position [277, 0]
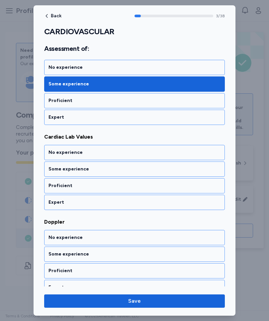
click at [110, 173] on div "Some experience" at bounding box center [134, 169] width 181 height 15
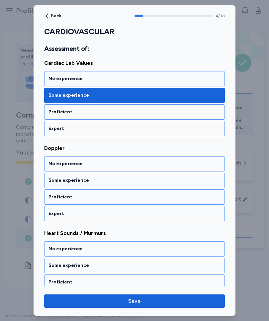
scroll to position [362, 0]
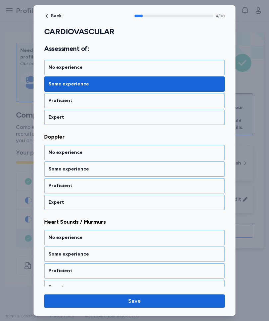
click at [112, 170] on div "Some experience" at bounding box center [135, 169] width 172 height 7
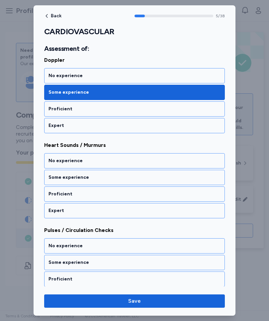
scroll to position [447, 0]
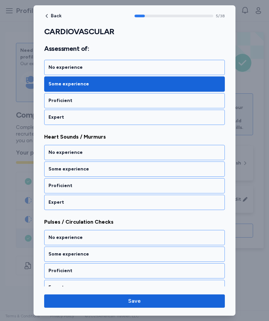
click at [121, 152] on div "No experience" at bounding box center [135, 152] width 172 height 7
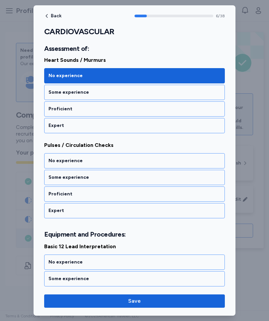
scroll to position [532, 0]
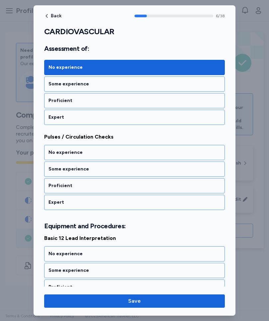
click at [109, 186] on div "Proficient" at bounding box center [135, 186] width 172 height 7
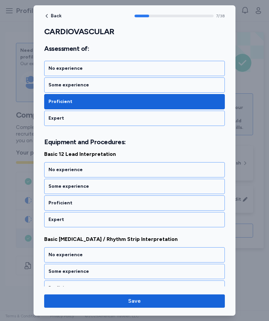
scroll to position [634, 0]
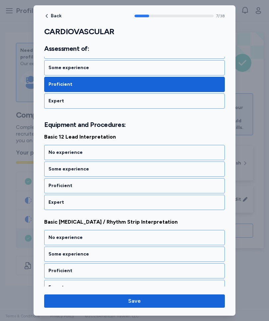
click at [110, 171] on div "Some experience" at bounding box center [135, 169] width 172 height 7
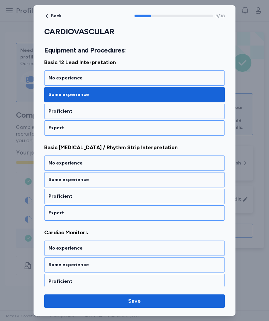
scroll to position [719, 0]
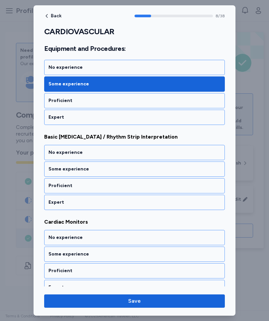
click at [108, 170] on div "Some experience" at bounding box center [135, 169] width 172 height 7
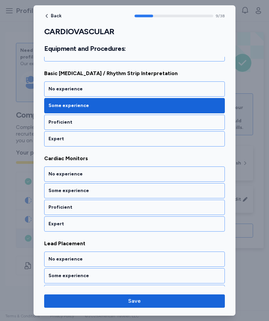
scroll to position [804, 0]
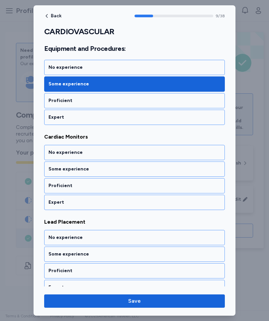
click at [109, 154] on div "No experience" at bounding box center [135, 152] width 172 height 7
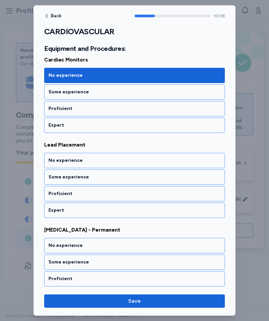
scroll to position [889, 0]
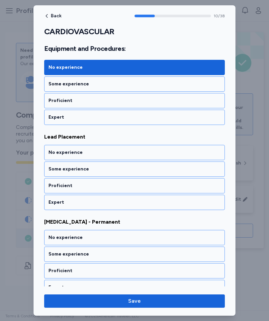
click at [108, 169] on div "Some experience" at bounding box center [135, 169] width 172 height 7
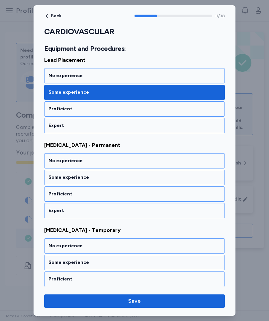
scroll to position [974, 0]
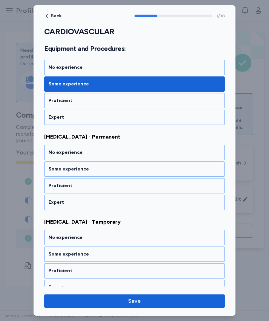
click at [114, 153] on div "No experience" at bounding box center [135, 152] width 172 height 7
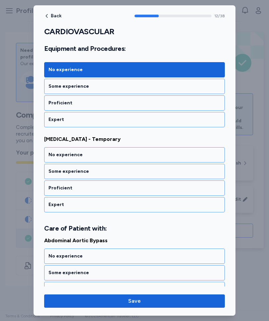
scroll to position [1059, 0]
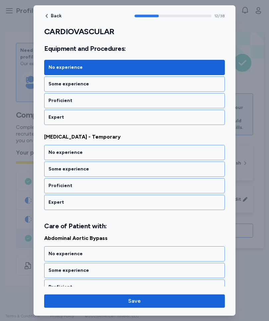
click at [115, 154] on div "No experience" at bounding box center [135, 152] width 172 height 7
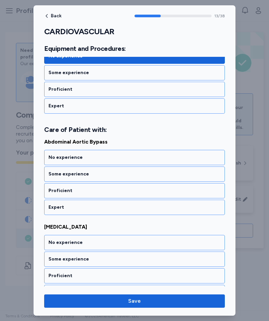
scroll to position [1161, 0]
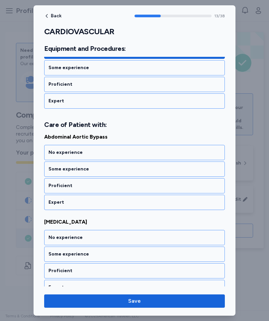
click at [120, 153] on div "No experience" at bounding box center [135, 152] width 172 height 7
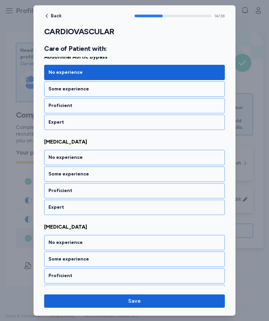
scroll to position [1246, 0]
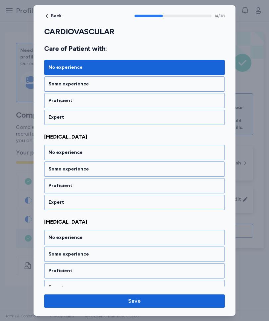
click at [125, 153] on div "No experience" at bounding box center [135, 152] width 172 height 7
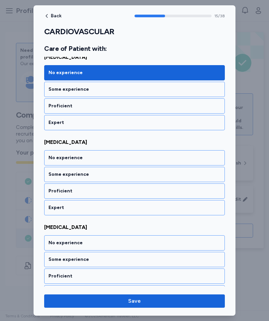
scroll to position [1331, 0]
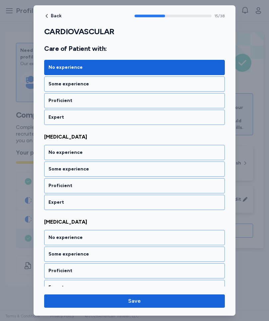
click at [120, 153] on div "No experience" at bounding box center [135, 152] width 172 height 7
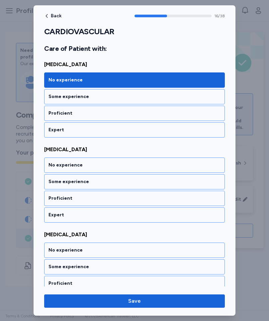
scroll to position [1416, 0]
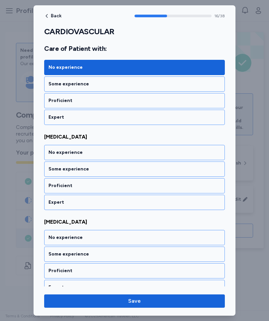
click at [126, 150] on div "No experience" at bounding box center [135, 152] width 172 height 7
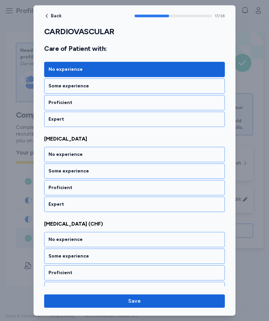
scroll to position [1501, 0]
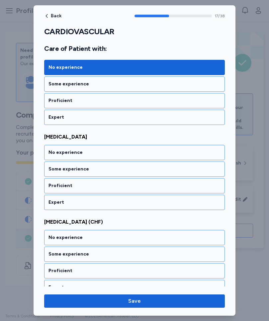
click at [58, 17] on span "Back" at bounding box center [56, 16] width 11 height 5
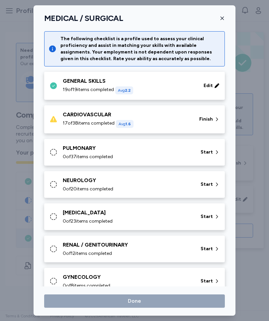
click at [224, 20] on icon "button" at bounding box center [222, 18] width 5 height 5
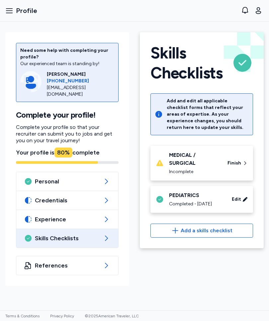
click at [239, 165] on span "Finish" at bounding box center [235, 163] width 14 height 7
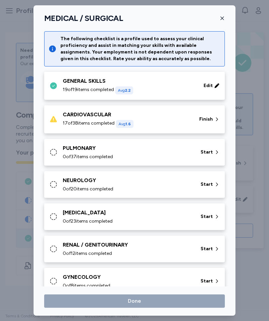
click at [209, 85] on span "Edit" at bounding box center [208, 85] width 9 height 7
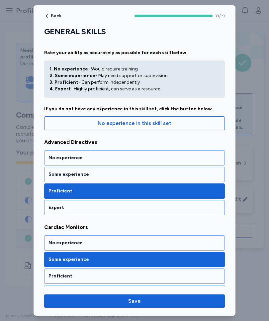
click at [176, 123] on span "No experience in this skill set" at bounding box center [135, 123] width 170 height 8
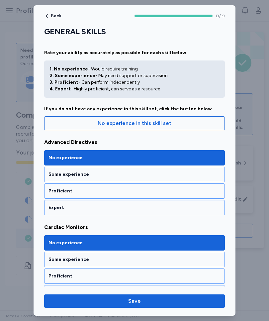
click at [58, 17] on span "Back" at bounding box center [56, 16] width 11 height 5
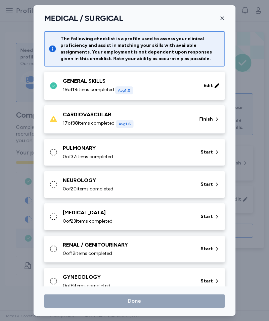
click at [207, 120] on span "Finish" at bounding box center [206, 119] width 14 height 7
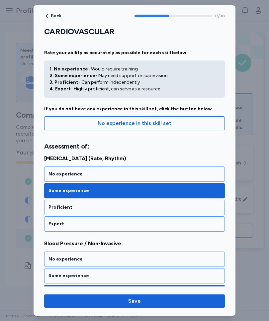
click at [52, 18] on span "Back" at bounding box center [56, 16] width 11 height 5
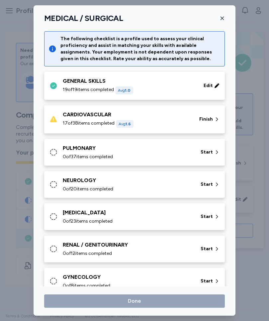
click at [222, 20] on icon "button" at bounding box center [222, 18] width 5 height 5
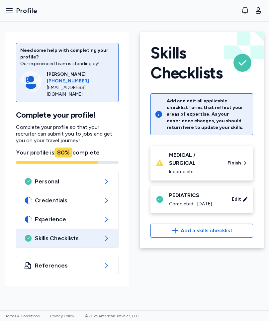
click at [93, 262] on span "References" at bounding box center [67, 266] width 65 height 8
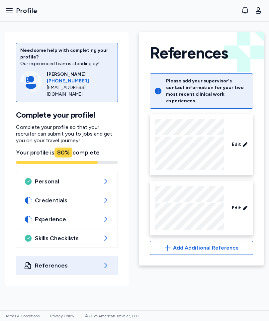
click at [81, 221] on span "Experience" at bounding box center [67, 219] width 64 height 8
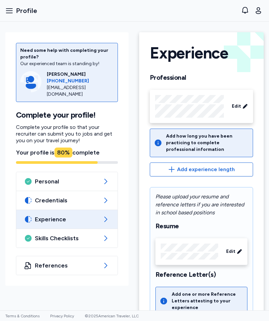
click at [88, 200] on span "Credentials" at bounding box center [67, 200] width 64 height 8
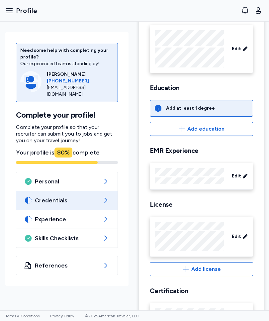
scroll to position [65, 0]
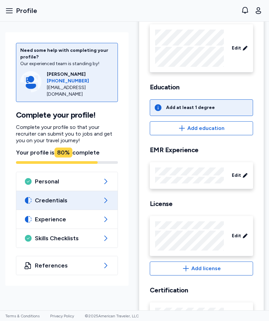
click at [204, 130] on span "Add education" at bounding box center [206, 128] width 37 height 8
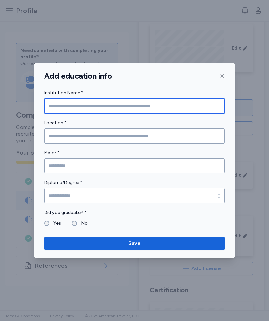
click at [79, 107] on input "Institution Name *" at bounding box center [134, 105] width 181 height 15
type input "**********"
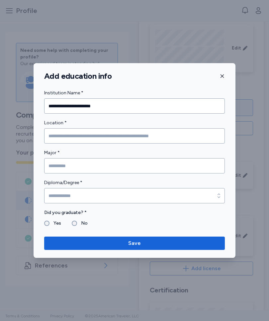
click at [79, 139] on input "Location *" at bounding box center [134, 135] width 181 height 15
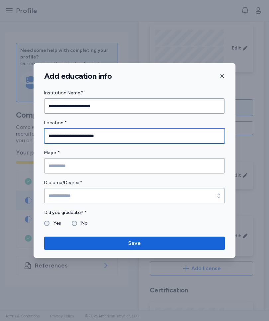
type input "**********"
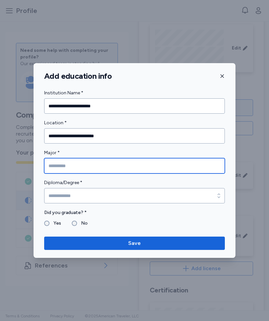
click at [72, 165] on input "Major *" at bounding box center [134, 165] width 181 height 15
type input "*******"
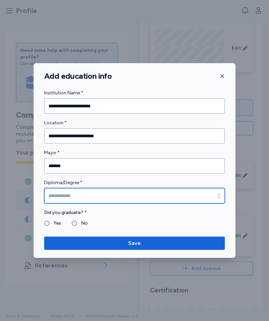
click at [202, 193] on input "Diploma/Degree *" at bounding box center [134, 195] width 181 height 15
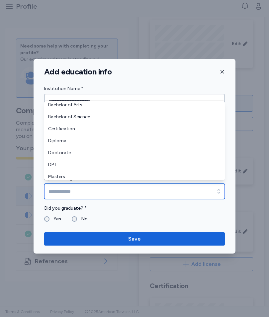
scroll to position [51, 0]
type input "*******"
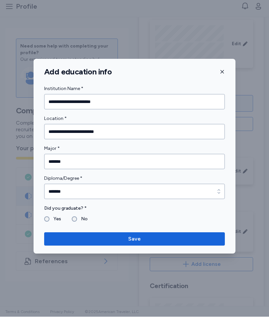
click at [137, 82] on div "**********" at bounding box center [135, 160] width 202 height 195
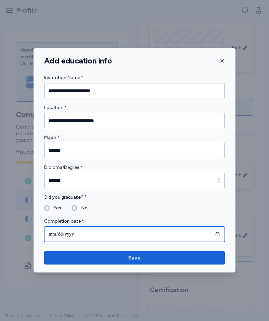
click at [70, 236] on input "date" at bounding box center [134, 234] width 181 height 15
type input "**********"
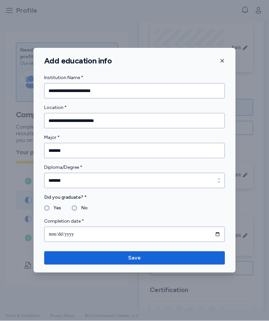
click at [153, 259] on span "Save" at bounding box center [135, 258] width 170 height 8
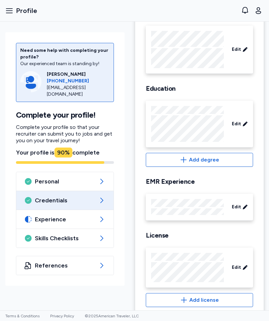
click at [88, 217] on span "Experience" at bounding box center [65, 219] width 60 height 8
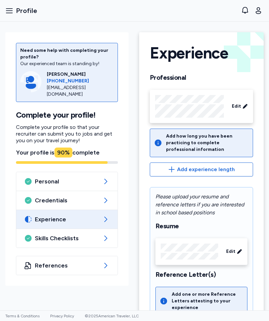
click at [223, 167] on span "Add experience length" at bounding box center [206, 170] width 58 height 8
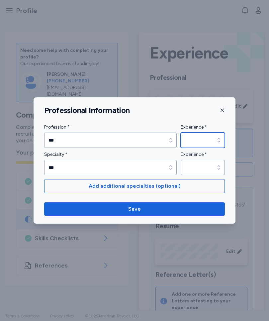
click at [208, 141] on input "Experience *" at bounding box center [203, 140] width 44 height 15
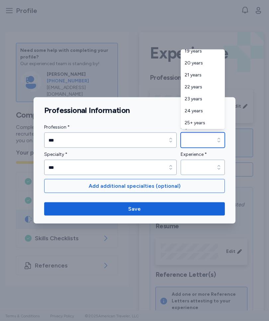
scroll to position [267, 0]
type input "*********"
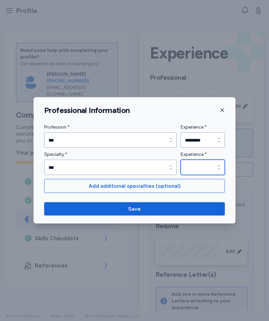
click at [206, 167] on input "Experience *" at bounding box center [203, 167] width 44 height 15
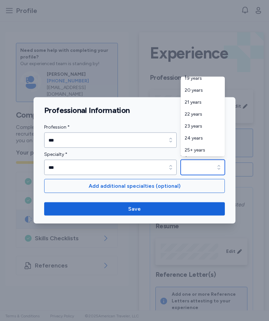
type input "*********"
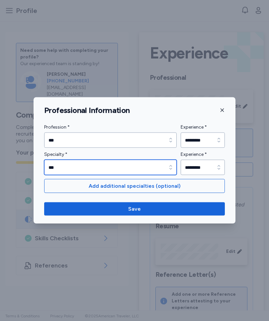
click at [145, 165] on input "***" at bounding box center [110, 167] width 133 height 15
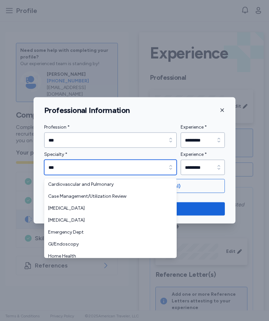
type input "***"
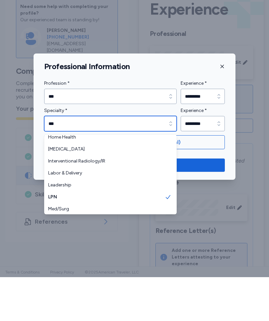
scroll to position [73, 0]
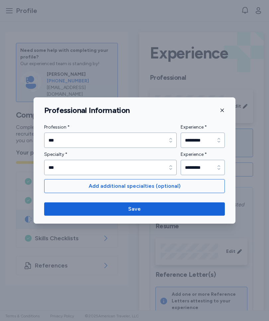
click at [221, 239] on div at bounding box center [134, 160] width 269 height 321
click at [169, 208] on span "Save" at bounding box center [135, 209] width 170 height 8
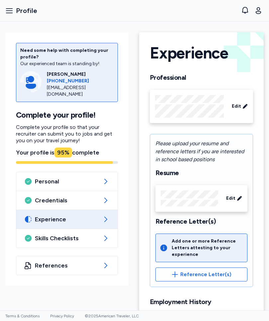
click at [94, 219] on span "Experience" at bounding box center [67, 219] width 64 height 8
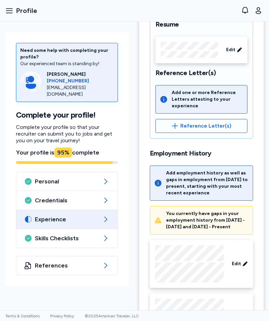
scroll to position [149, 0]
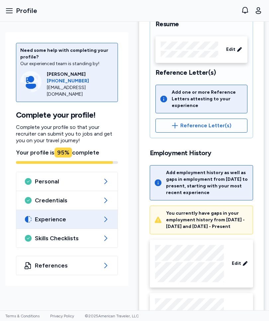
click at [216, 125] on span "Reference Letter(s)" at bounding box center [206, 126] width 51 height 8
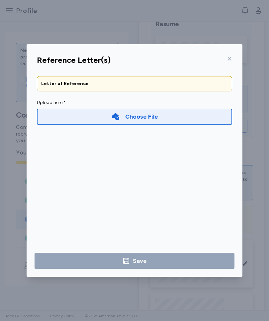
click at [229, 60] on icon at bounding box center [229, 58] width 5 height 5
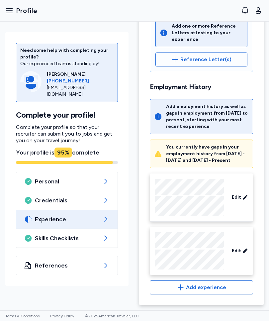
scroll to position [215, 0]
click at [216, 287] on span "Add experience" at bounding box center [206, 288] width 40 height 8
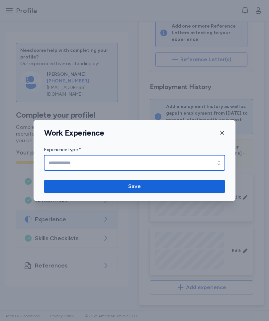
click at [121, 160] on input "Experience type *" at bounding box center [134, 162] width 181 height 15
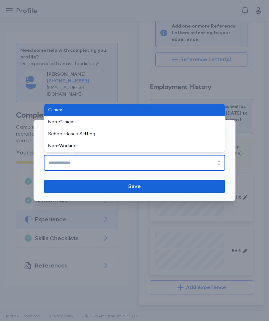
type input "**********"
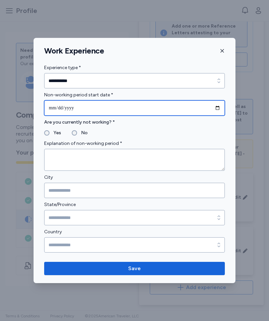
click at [105, 108] on input "date" at bounding box center [134, 107] width 181 height 15
click at [105, 106] on input "**********" at bounding box center [134, 107] width 181 height 15
click at [68, 107] on input "**********" at bounding box center [134, 107] width 181 height 15
click at [85, 108] on input "**********" at bounding box center [134, 107] width 181 height 15
type input "**********"
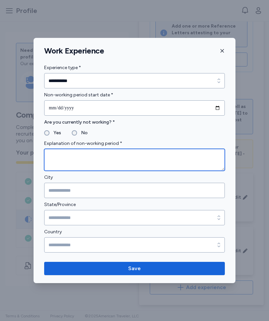
click at [94, 156] on textarea at bounding box center [134, 160] width 181 height 22
type textarea "**********"
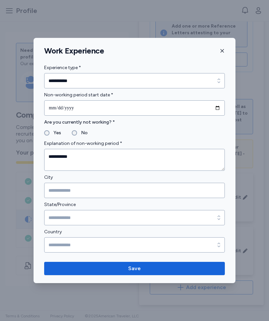
click at [184, 54] on div "Work Experience" at bounding box center [135, 51] width 202 height 10
click at [148, 269] on span "Save" at bounding box center [135, 269] width 170 height 8
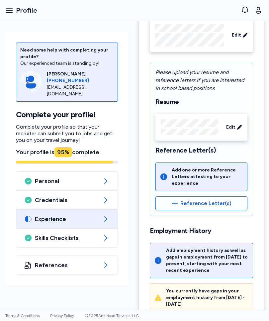
scroll to position [50, 0]
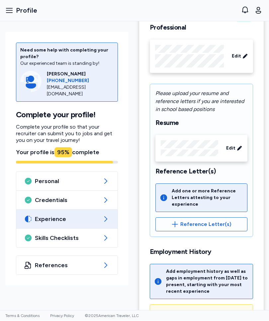
click at [233, 151] on span "Edit" at bounding box center [230, 148] width 9 height 7
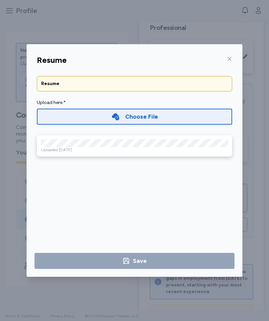
click at [231, 58] on icon at bounding box center [229, 58] width 5 height 5
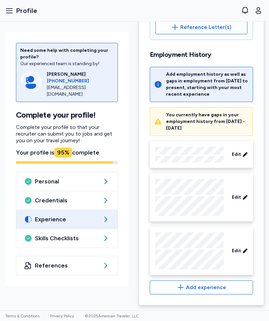
scroll to position [247, 0]
click at [212, 286] on span "Add experience" at bounding box center [206, 288] width 40 height 8
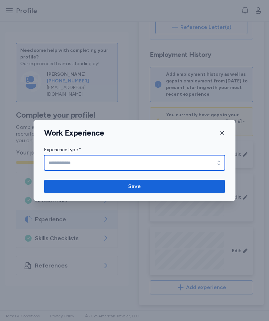
click at [110, 162] on input "Experience type *" at bounding box center [134, 162] width 181 height 15
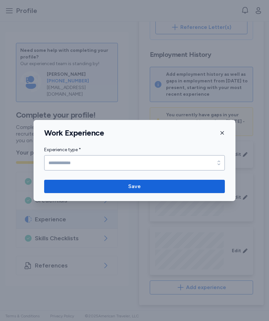
click at [143, 187] on span "Save" at bounding box center [135, 187] width 170 height 8
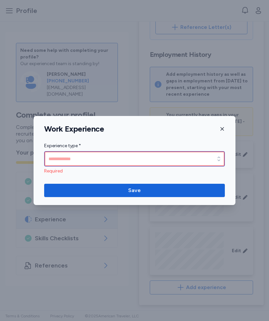
click at [106, 155] on input "Experience type *" at bounding box center [134, 158] width 181 height 15
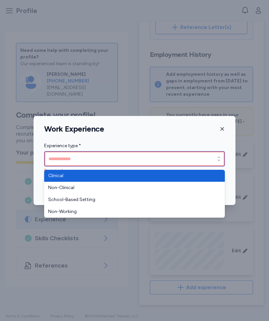
type input "********"
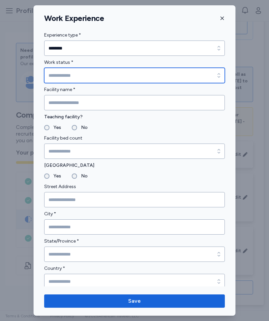
click at [95, 77] on input "Work status *" at bounding box center [134, 75] width 181 height 15
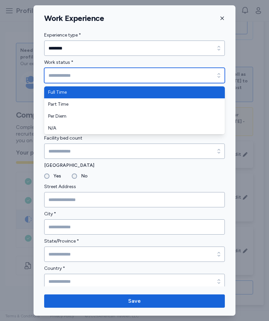
type input "*********"
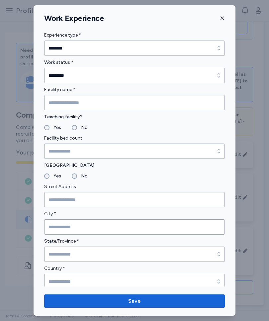
click at [98, 101] on input "Facility name *" at bounding box center [134, 102] width 181 height 15
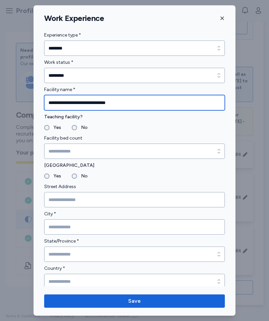
type input "**********"
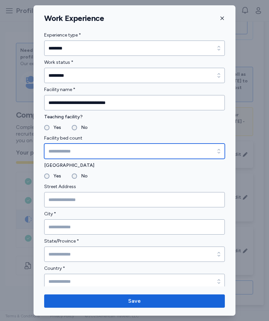
click at [82, 150] on input "Facility bed count" at bounding box center [134, 151] width 181 height 15
type input "****"
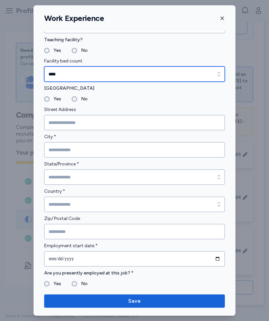
scroll to position [83, 0]
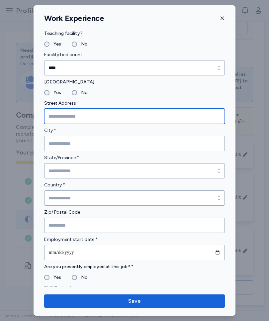
click at [77, 114] on input "Street Address" at bounding box center [134, 116] width 181 height 15
type input "**********"
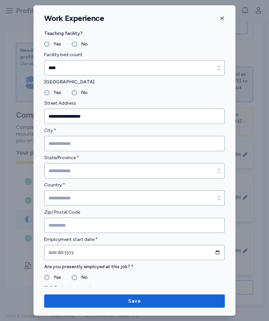
click at [87, 144] on input "City *" at bounding box center [134, 143] width 181 height 15
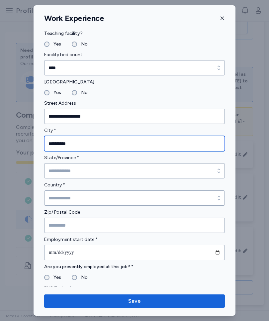
type input "*********"
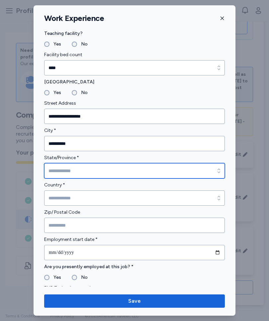
click at [84, 170] on input "State/Province *" at bounding box center [134, 170] width 181 height 15
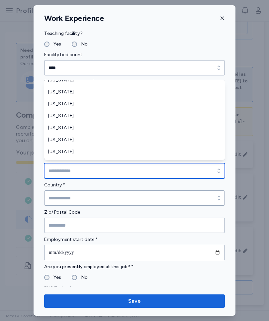
scroll to position [492, 0]
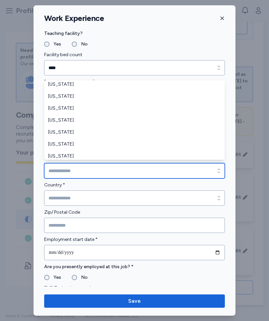
type input "*****"
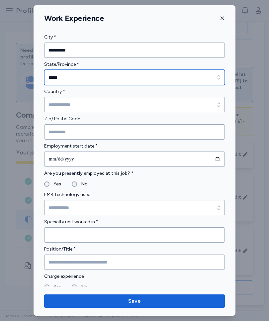
scroll to position [180, 0]
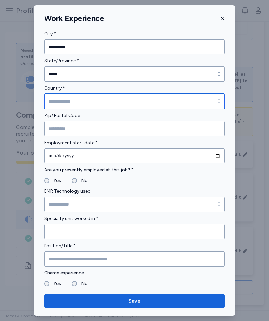
click at [81, 102] on input "Country *" at bounding box center [134, 101] width 181 height 15
type input "**********"
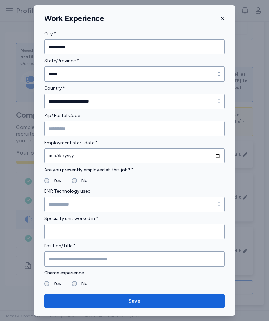
click at [95, 127] on input "Zip/ Postal Code" at bounding box center [134, 128] width 181 height 15
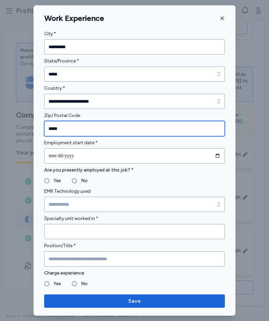
scroll to position [202, 0]
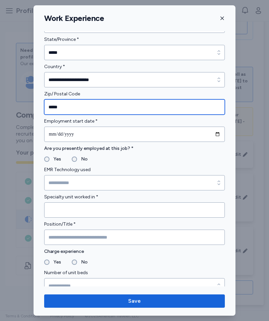
type input "*****"
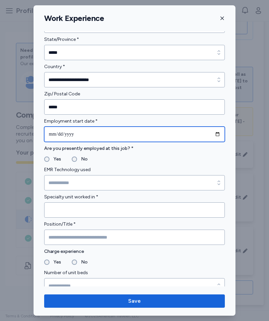
click at [79, 135] on input "date" at bounding box center [134, 134] width 181 height 15
type input "**********"
click at [67, 134] on input "**********" at bounding box center [134, 134] width 181 height 15
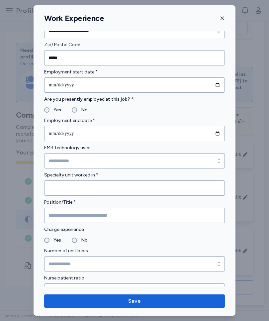
scroll to position [256, 0]
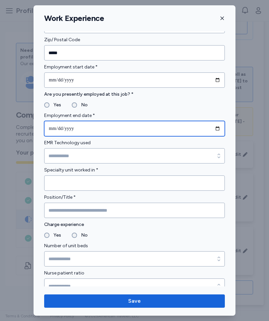
click at [79, 128] on input "date" at bounding box center [134, 128] width 181 height 15
click at [86, 129] on input "**********" at bounding box center [134, 128] width 181 height 15
type input "**********"
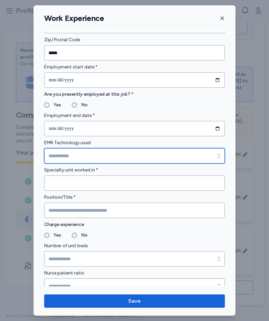
click at [69, 153] on input "EMR Technology used" at bounding box center [134, 155] width 181 height 15
type input "******"
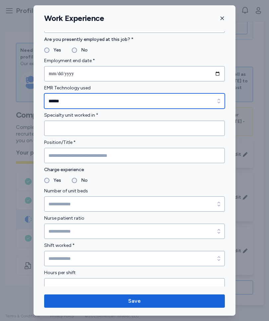
scroll to position [314, 0]
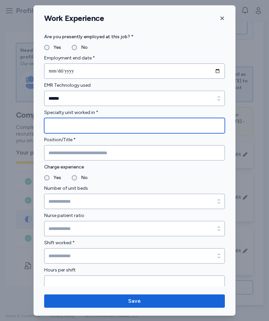
click at [88, 125] on input "Specialty unit worked in *" at bounding box center [134, 125] width 181 height 15
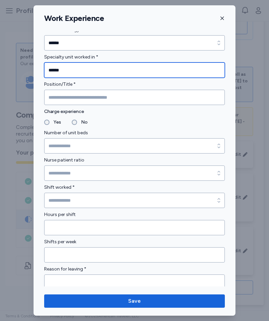
scroll to position [372, 0]
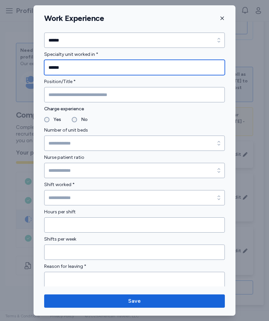
type input "******"
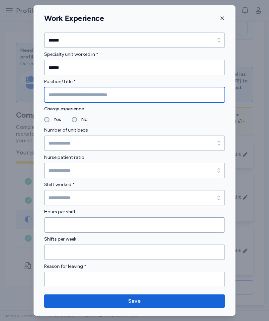
click at [87, 97] on input "Position/Title *" at bounding box center [134, 94] width 181 height 15
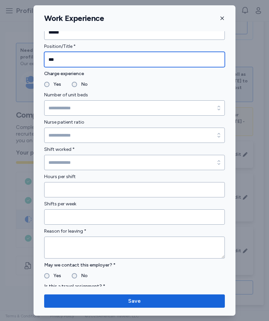
scroll to position [412, 0]
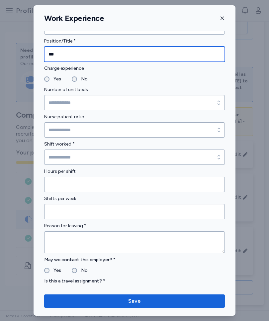
type input "***"
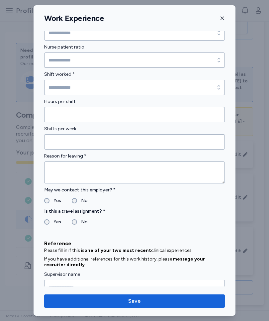
scroll to position [487, 0]
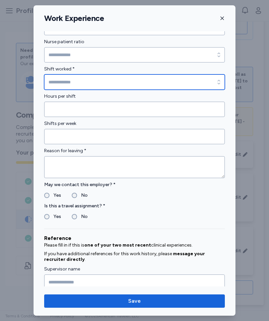
click at [74, 81] on input "Shift worked *" at bounding box center [134, 81] width 181 height 15
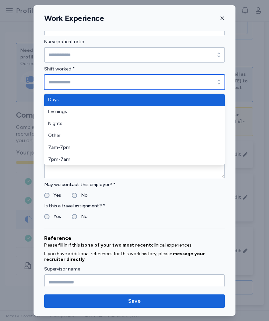
type input "*******"
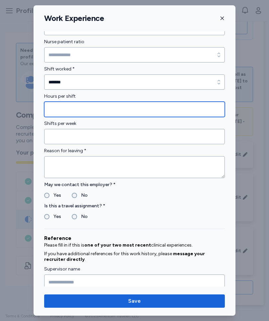
click at [83, 109] on input "Hours per shift" at bounding box center [134, 109] width 181 height 15
type input "**"
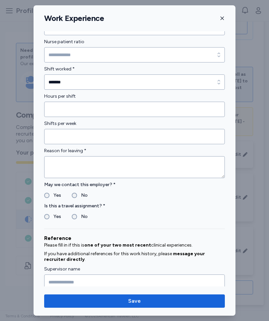
click at [98, 138] on input "Shifts per week" at bounding box center [134, 136] width 181 height 15
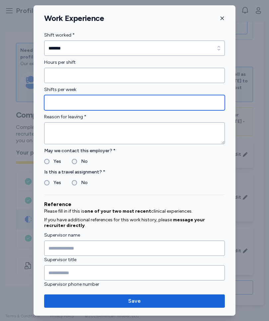
scroll to position [523, 0]
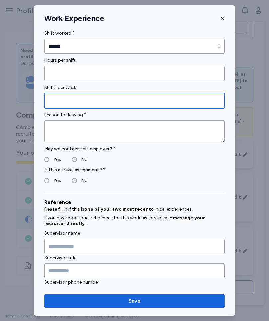
type input "*"
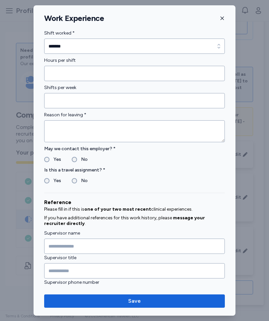
click at [68, 128] on textarea at bounding box center [134, 131] width 181 height 22
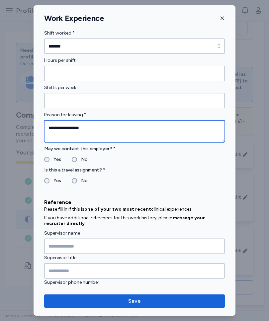
type textarea "**********"
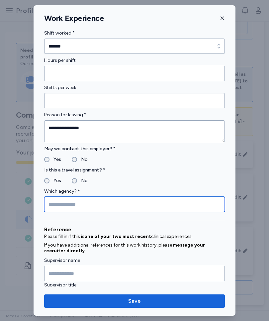
click at [86, 207] on input "Which agency? *" at bounding box center [134, 204] width 181 height 15
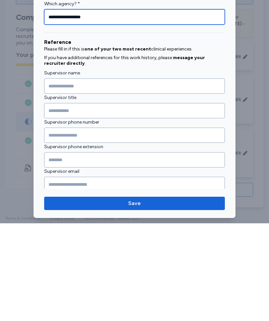
scroll to position [614, 0]
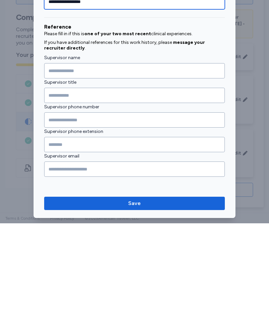
type input "**********"
click at [145, 297] on span "Save" at bounding box center [135, 301] width 170 height 8
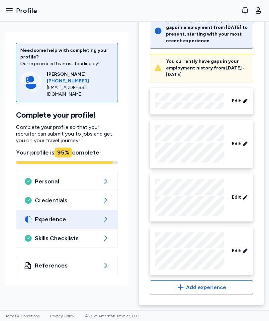
scroll to position [301, 0]
click at [203, 288] on span "Add experience" at bounding box center [206, 288] width 40 height 8
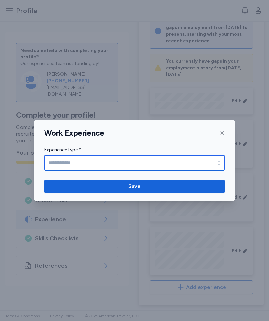
click at [86, 159] on input "Experience type *" at bounding box center [134, 162] width 181 height 15
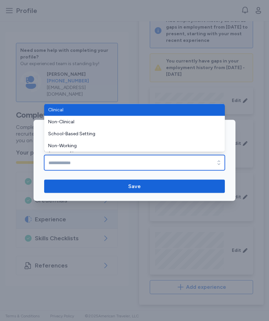
type input "********"
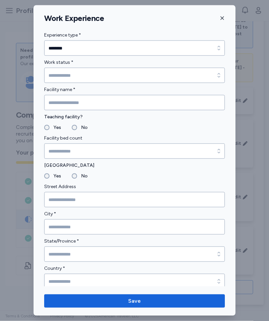
click at [225, 18] on icon "button" at bounding box center [222, 18] width 5 height 5
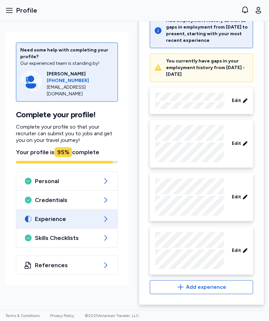
click at [243, 250] on icon at bounding box center [245, 251] width 5 height 7
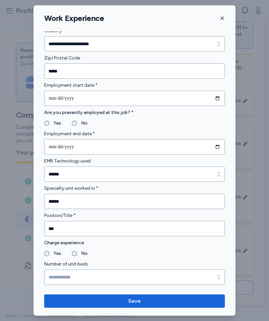
scroll to position [236, 0]
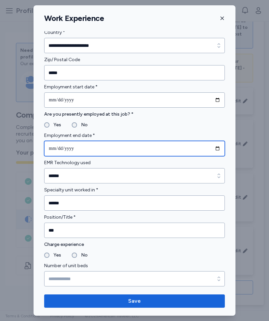
click at [90, 149] on input "**********" at bounding box center [134, 148] width 181 height 15
type input "**********"
click at [67, 149] on input "**********" at bounding box center [134, 148] width 181 height 15
click at [207, 144] on input "**********" at bounding box center [134, 148] width 181 height 15
click at [64, 148] on input "**********" at bounding box center [134, 148] width 181 height 15
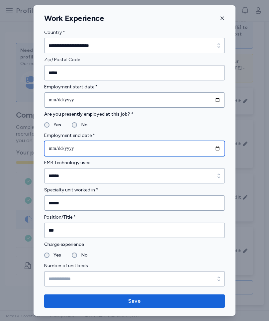
click at [60, 150] on input "**********" at bounding box center [134, 148] width 181 height 15
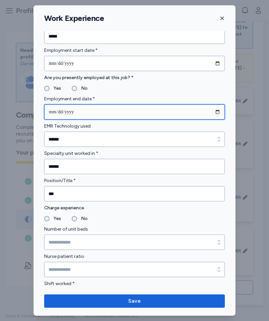
scroll to position [276, 0]
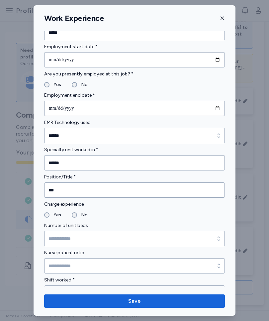
click at [140, 302] on span "Save" at bounding box center [134, 301] width 13 height 8
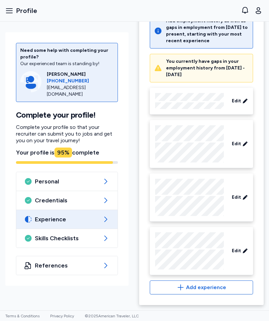
click at [205, 284] on span "Add experience" at bounding box center [206, 288] width 40 height 8
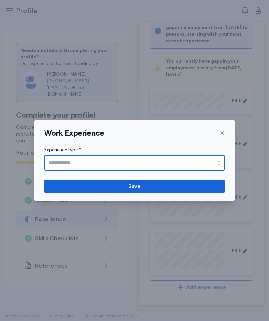
click at [75, 163] on input "Experience type *" at bounding box center [134, 162] width 181 height 15
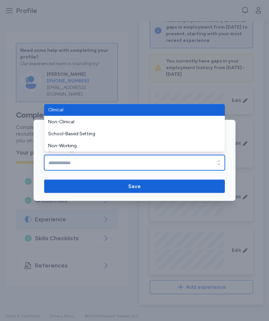
type input "********"
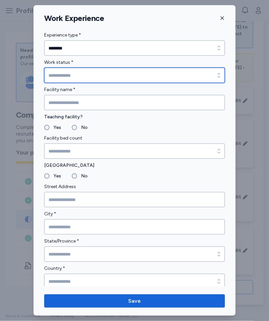
click at [78, 74] on input "Work status *" at bounding box center [134, 75] width 181 height 15
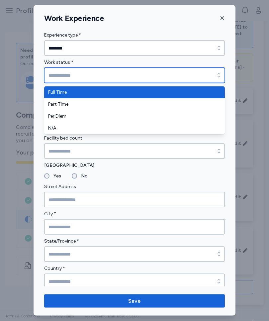
type input "*********"
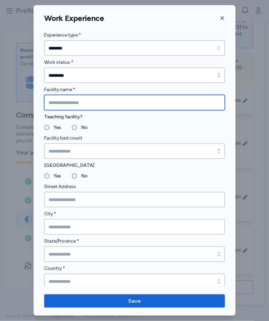
click at [76, 103] on input "Facility name *" at bounding box center [134, 102] width 181 height 15
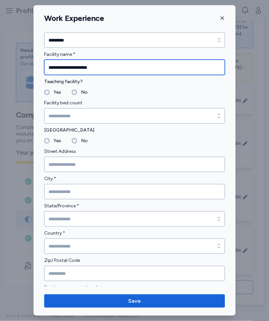
scroll to position [39, 0]
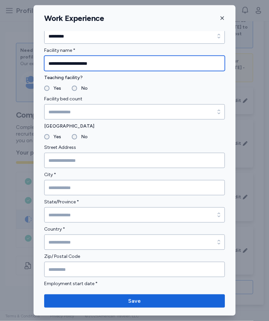
type input "**********"
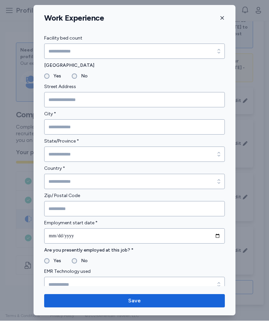
scroll to position [100, 0]
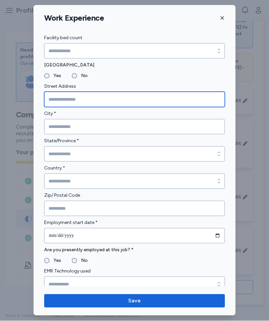
click at [86, 100] on input "Street Address" at bounding box center [134, 99] width 181 height 15
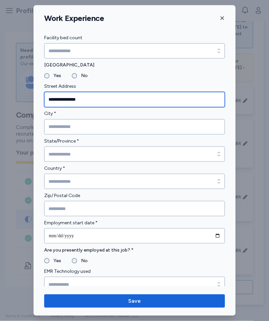
type input "**********"
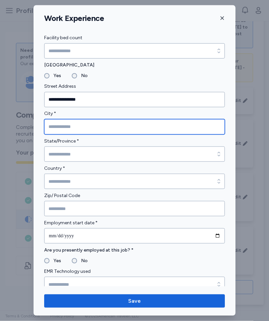
click at [74, 128] on input "City *" at bounding box center [134, 126] width 181 height 15
type input "*********"
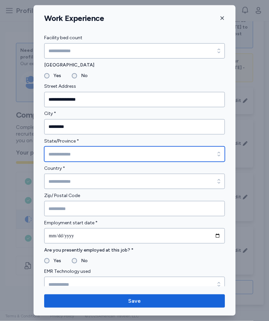
click at [90, 154] on input "State/Province *" at bounding box center [134, 154] width 181 height 15
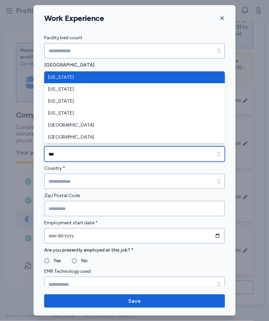
type input "**********"
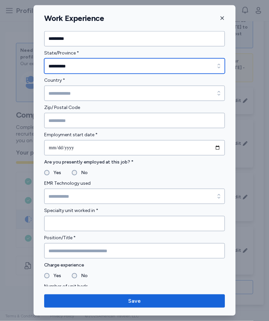
scroll to position [189, 0]
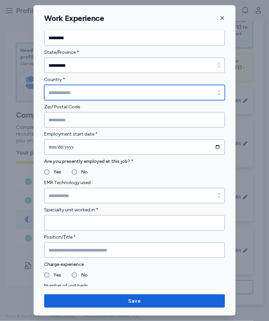
click at [75, 92] on input "Country *" at bounding box center [134, 92] width 181 height 15
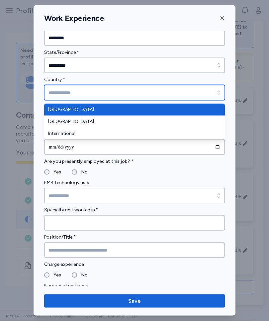
type input "**********"
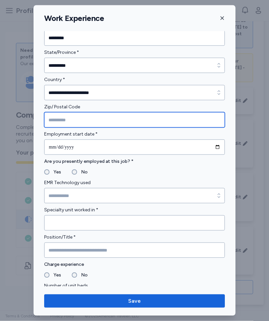
click at [88, 118] on input "Zip/ Postal Code" at bounding box center [134, 119] width 181 height 15
type input "*****"
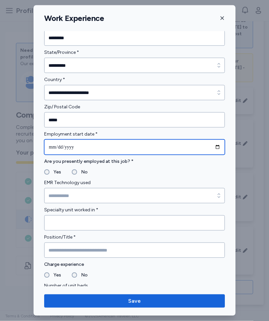
click at [87, 147] on input "date" at bounding box center [134, 147] width 181 height 15
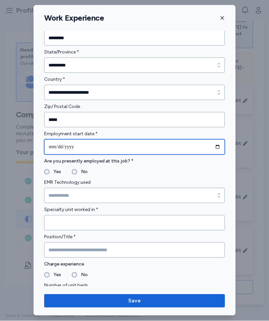
click at [66, 147] on input "**********" at bounding box center [134, 147] width 181 height 15
click at [63, 150] on input "**********" at bounding box center [134, 147] width 181 height 15
type input "**********"
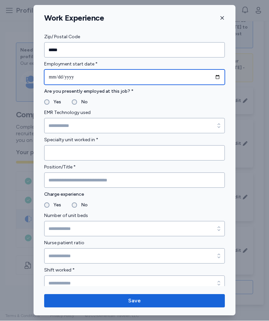
scroll to position [264, 0]
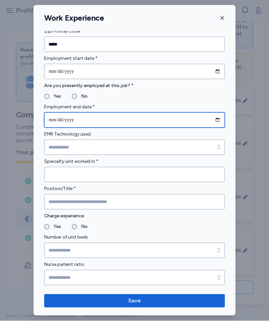
click at [85, 122] on input "date" at bounding box center [134, 120] width 181 height 15
type input "**********"
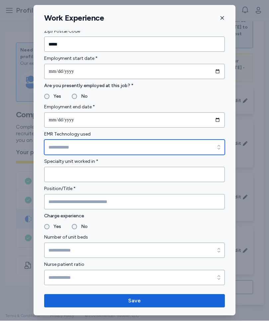
click at [111, 147] on input "EMR Technology used" at bounding box center [134, 147] width 181 height 15
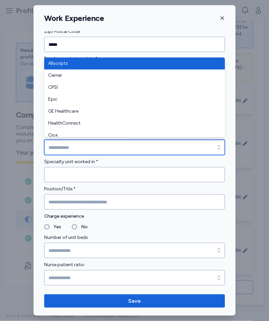
type input "******"
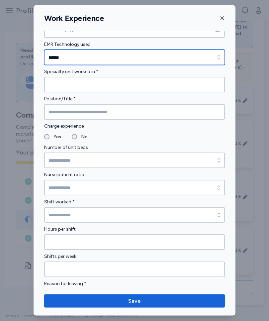
scroll to position [357, 0]
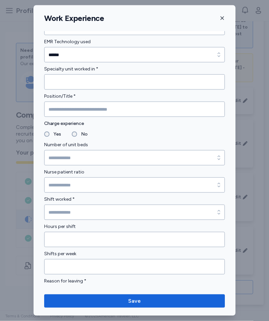
click at [94, 82] on input "Specialty unit worked in *" at bounding box center [134, 81] width 181 height 15
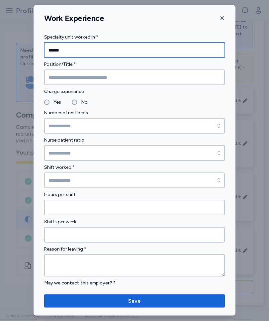
scroll to position [397, 0]
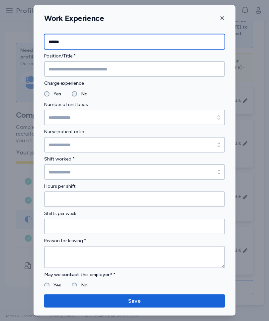
type input "******"
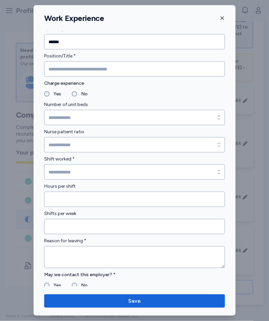
click at [90, 71] on input "Position/Title *" at bounding box center [134, 69] width 181 height 15
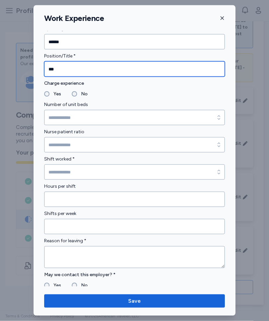
type input "***"
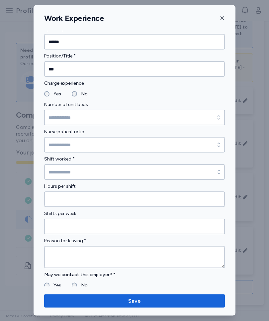
click at [78, 98] on label "No" at bounding box center [82, 94] width 11 height 8
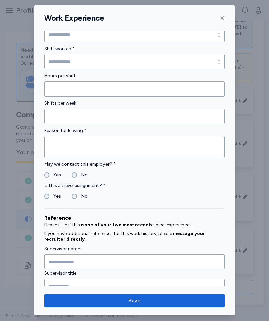
scroll to position [524, 0]
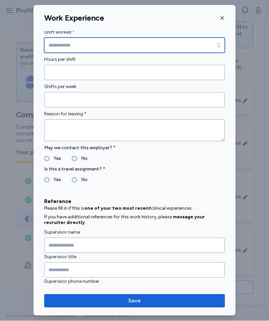
click at [80, 43] on input "Shift worked *" at bounding box center [134, 45] width 181 height 15
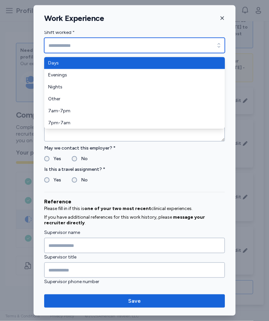
type input "****"
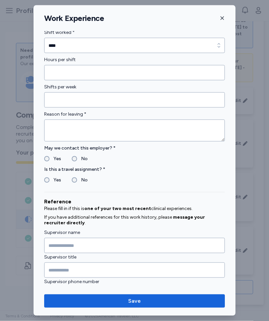
click at [93, 73] on input "Hours per shift" at bounding box center [134, 72] width 181 height 15
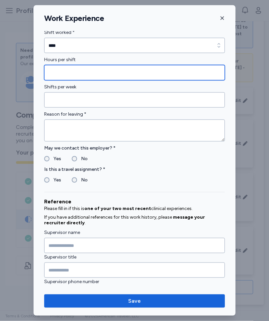
type input "*"
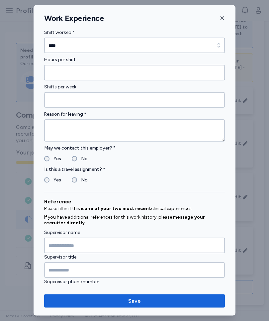
click at [86, 100] on input "Shifts per week" at bounding box center [134, 99] width 181 height 15
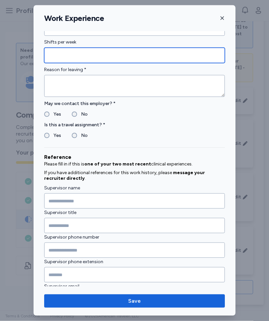
scroll to position [570, 0]
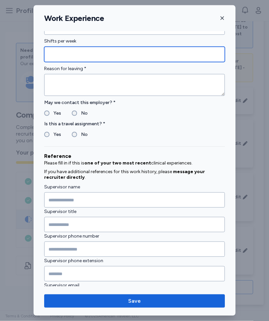
type input "*"
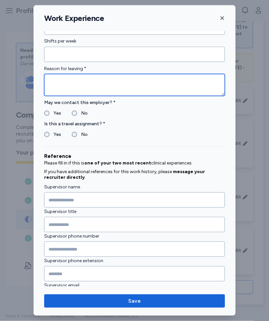
click at [82, 86] on textarea at bounding box center [134, 85] width 181 height 22
type textarea "**********"
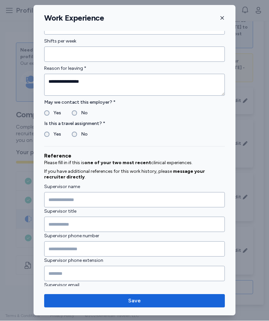
click at [52, 137] on label "Yes" at bounding box center [56, 135] width 12 height 8
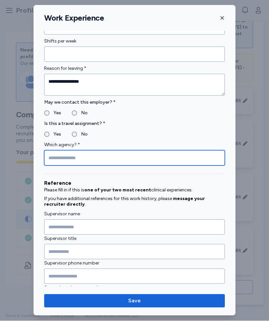
click at [88, 159] on input "Which agency? *" at bounding box center [134, 158] width 181 height 15
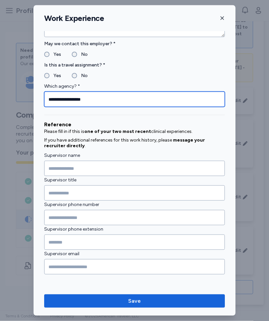
scroll to position [628, 0]
type input "**********"
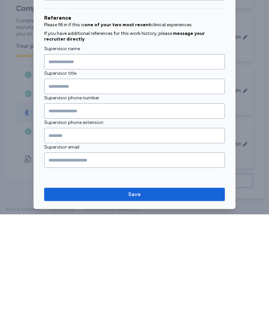
click at [156, 297] on span "Save" at bounding box center [135, 301] width 170 height 8
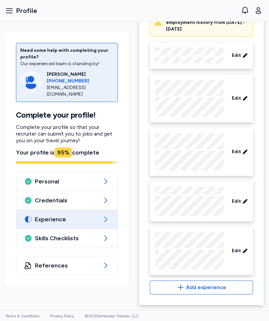
scroll to position [346, 0]
click at [212, 286] on span "Add experience" at bounding box center [206, 288] width 40 height 8
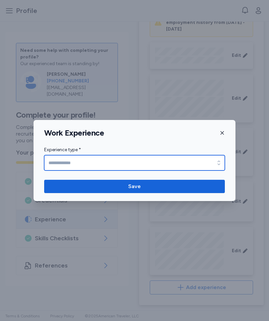
click at [74, 161] on input "Experience type *" at bounding box center [134, 162] width 181 height 15
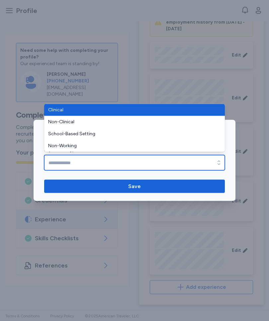
type input "********"
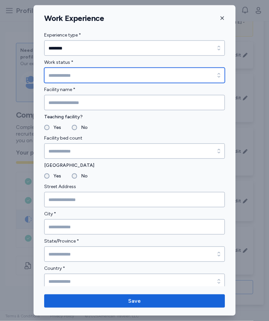
click at [79, 77] on input "Work status *" at bounding box center [134, 75] width 181 height 15
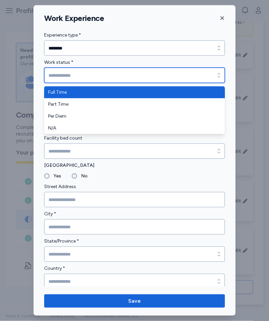
type input "*********"
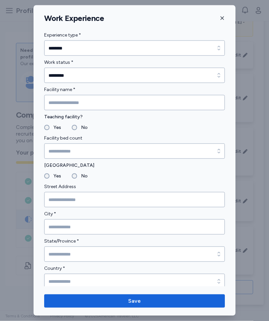
click at [84, 102] on input "Facility name *" at bounding box center [134, 102] width 181 height 15
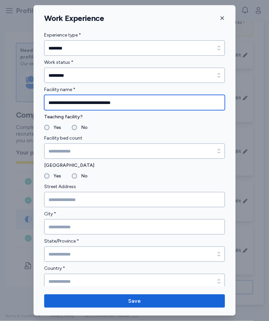
type input "**********"
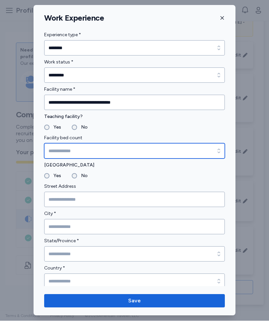
click at [90, 150] on input "Facility bed count" at bounding box center [134, 151] width 181 height 15
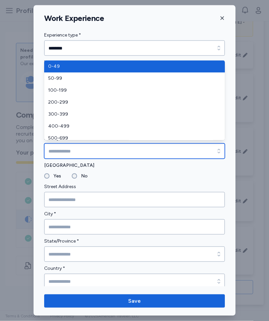
type input "****"
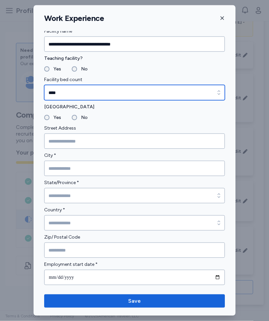
scroll to position [61, 0]
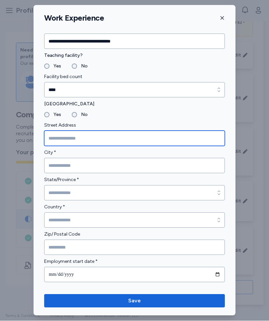
click at [83, 137] on input "Street Address" at bounding box center [134, 138] width 181 height 15
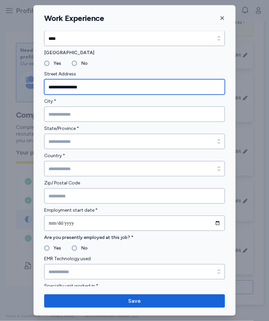
scroll to position [127, 0]
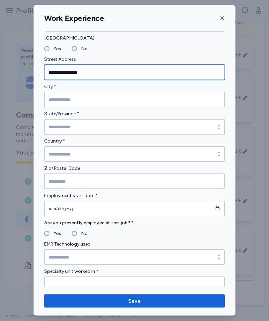
type input "**********"
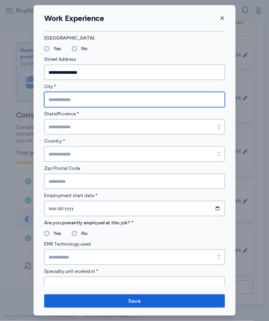
click at [78, 100] on input "City *" at bounding box center [134, 99] width 181 height 15
type input "*********"
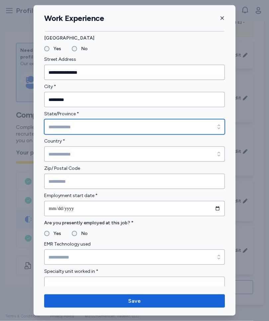
click at [86, 125] on input "State/Province *" at bounding box center [134, 126] width 181 height 15
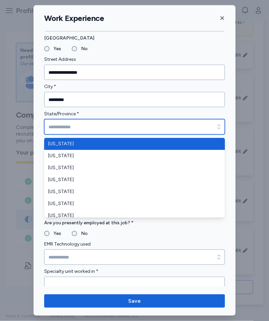
type input "******"
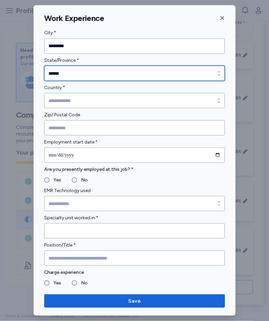
scroll to position [193, 0]
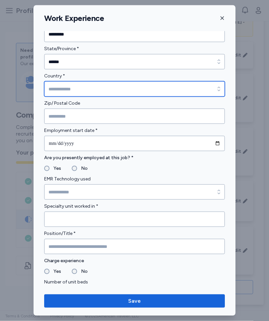
click at [72, 91] on input "Country *" at bounding box center [134, 88] width 181 height 15
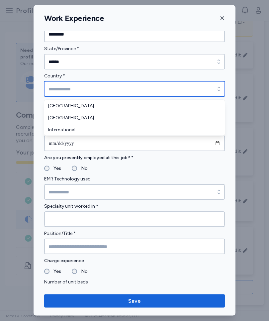
type input "**********"
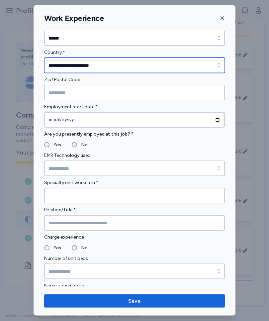
scroll to position [217, 0]
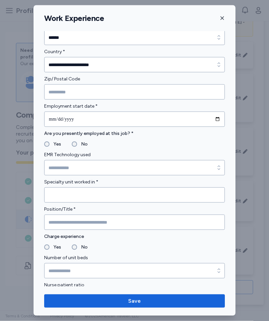
click at [72, 91] on input "Zip/ Postal Code" at bounding box center [134, 91] width 181 height 15
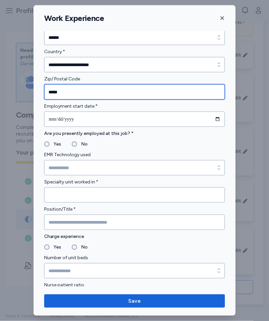
type input "*****"
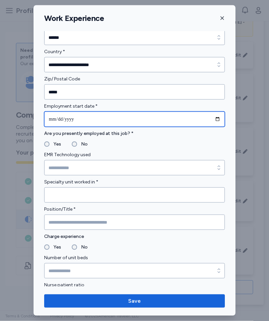
click at [80, 122] on input "date" at bounding box center [134, 119] width 181 height 15
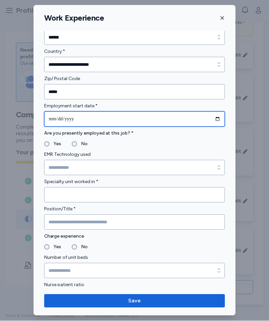
click at [80, 120] on input "**********" at bounding box center [134, 119] width 181 height 15
type input "**********"
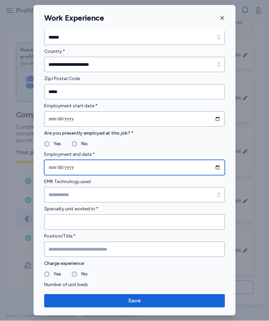
click at [78, 166] on input "date" at bounding box center [134, 167] width 181 height 15
type input "**********"
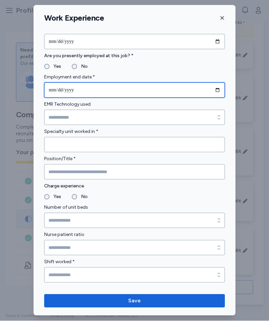
scroll to position [303, 0]
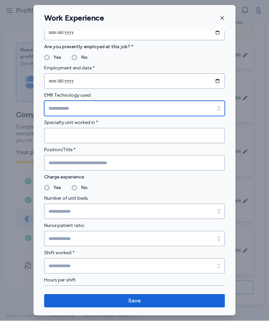
click at [86, 110] on input "EMR Technology used" at bounding box center [134, 108] width 181 height 15
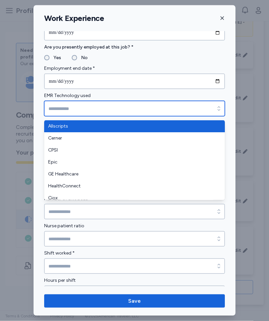
type input "******"
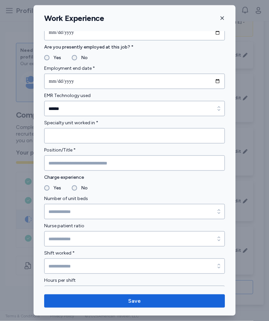
click at [86, 137] on input "Specialty unit worked in *" at bounding box center [134, 135] width 181 height 15
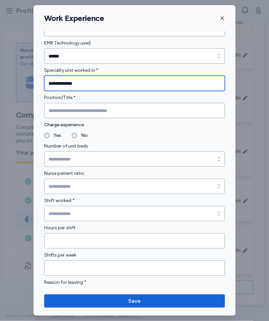
scroll to position [369, 0]
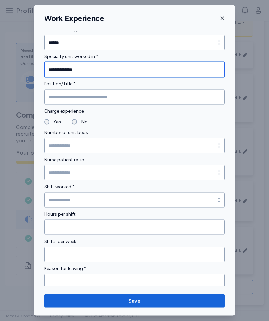
type input "**********"
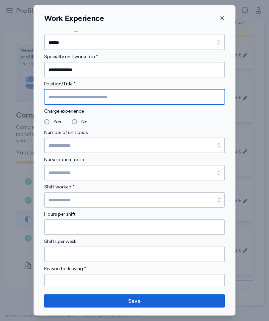
click at [83, 101] on input "Position/Title *" at bounding box center [134, 96] width 181 height 15
type input "***"
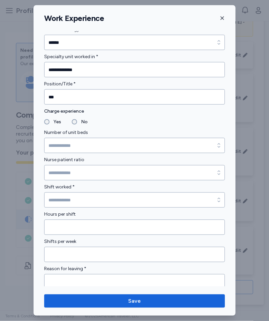
click at [77, 125] on label "No" at bounding box center [82, 122] width 11 height 8
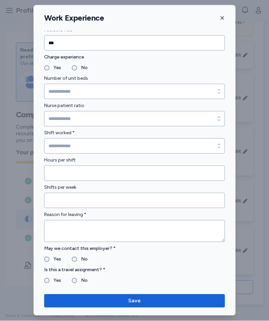
scroll to position [427, 0]
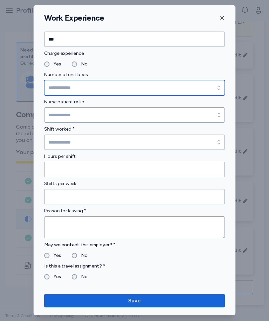
click at [91, 89] on input "Number of unit beds" at bounding box center [134, 87] width 181 height 15
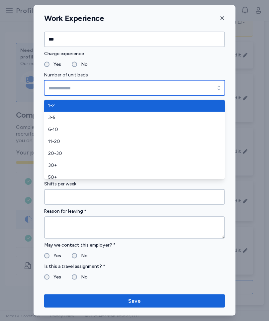
type input "*****"
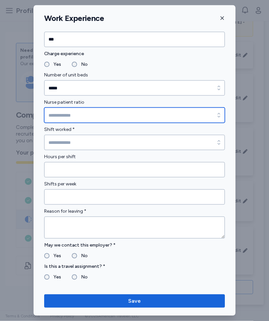
click at [89, 115] on input "Nurse patient ratio" at bounding box center [134, 115] width 181 height 15
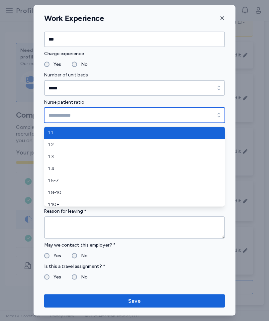
type input "*****"
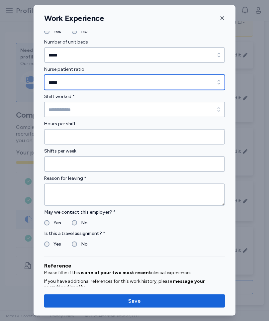
scroll to position [462, 0]
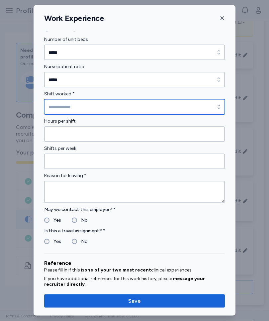
click at [81, 107] on input "Shift worked *" at bounding box center [134, 106] width 181 height 15
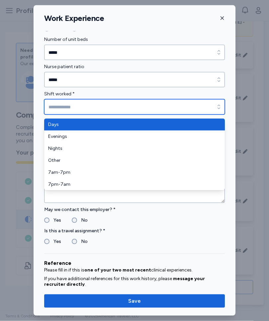
type input "*******"
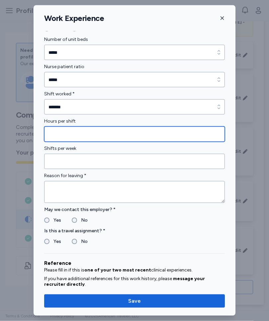
click at [99, 132] on input "Hours per shift" at bounding box center [134, 134] width 181 height 15
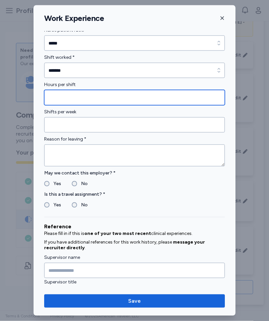
scroll to position [504, 0]
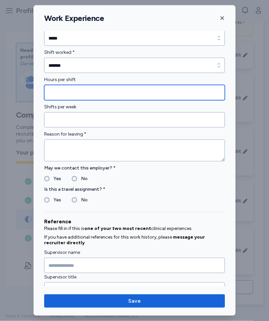
type input "**"
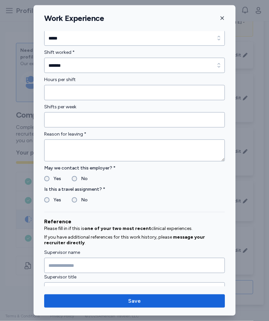
click at [89, 122] on input "Shifts per week" at bounding box center [134, 119] width 181 height 15
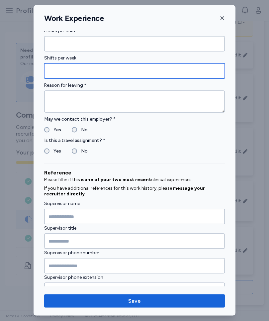
scroll to position [555, 0]
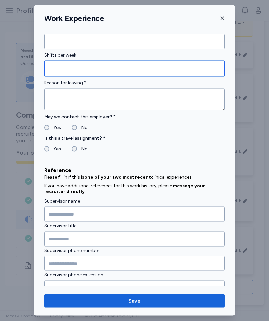
type input "*"
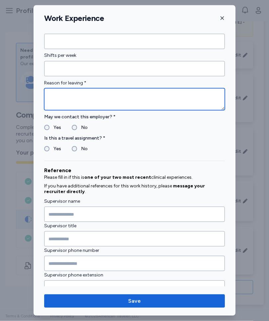
click at [83, 98] on textarea at bounding box center [134, 99] width 181 height 22
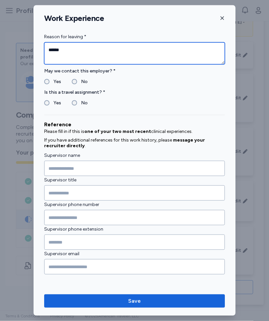
scroll to position [601, 0]
type textarea "******"
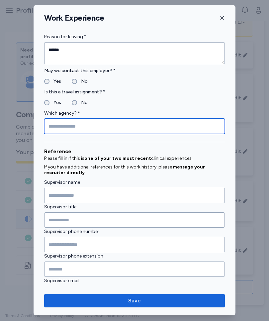
click at [102, 127] on input "Which agency? *" at bounding box center [134, 126] width 181 height 15
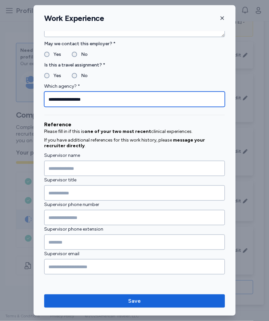
scroll to position [628, 0]
type input "**********"
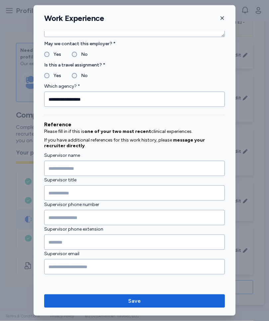
click at [224, 150] on div "Reference Please fill in if this is one of your two most recent clinical experi…" at bounding box center [134, 197] width 181 height 165
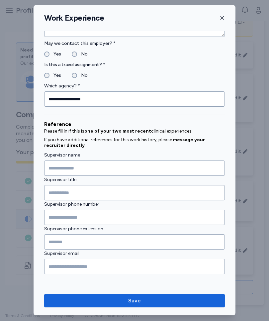
click at [221, 128] on div "Reference" at bounding box center [134, 125] width 181 height 8
click at [162, 300] on span "Save" at bounding box center [135, 301] width 170 height 8
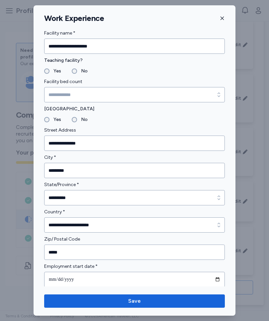
scroll to position [41, 0]
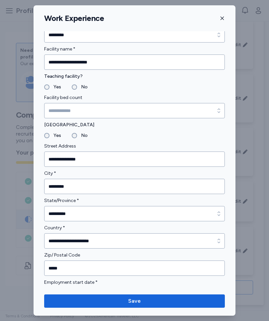
click at [225, 15] on button "button" at bounding box center [222, 18] width 5 height 10
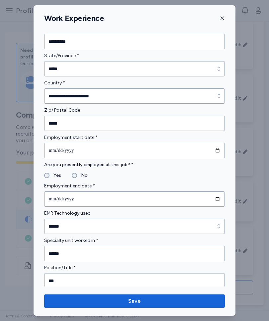
scroll to position [192, 0]
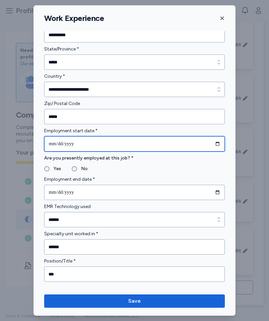
click at [72, 145] on input "**********" at bounding box center [134, 143] width 181 height 15
type input "**********"
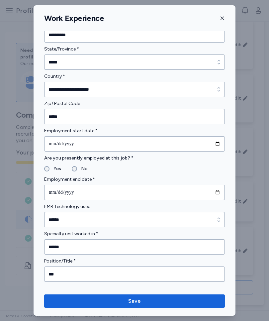
click at [153, 297] on button "Save" at bounding box center [134, 301] width 181 height 13
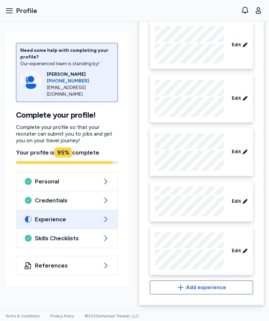
click at [213, 285] on span "Add experience" at bounding box center [206, 288] width 40 height 8
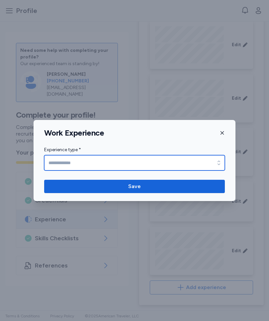
click at [87, 159] on input "Experience type *" at bounding box center [134, 162] width 181 height 15
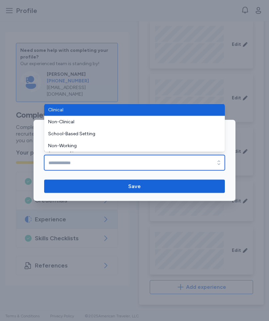
type input "********"
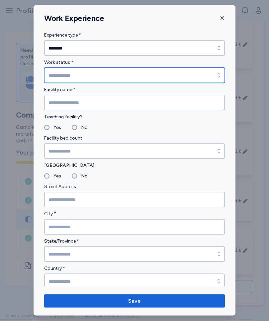
click at [77, 78] on input "Work status *" at bounding box center [134, 75] width 181 height 15
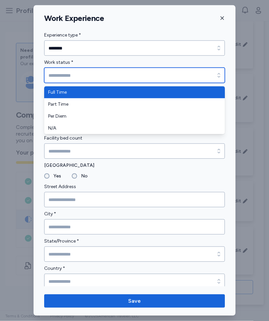
type input "*********"
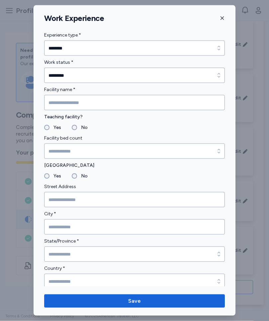
click at [86, 102] on input "Facility name *" at bounding box center [134, 102] width 181 height 15
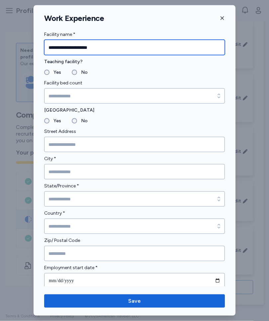
scroll to position [56, 0]
type input "**********"
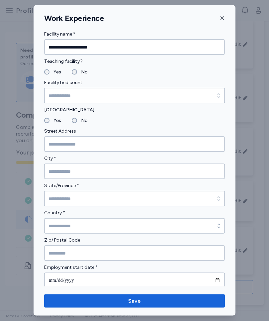
click at [77, 73] on label "No" at bounding box center [82, 72] width 11 height 8
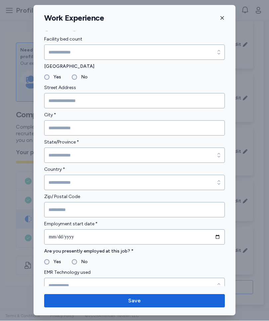
scroll to position [109, 0]
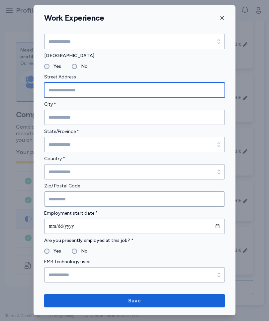
click at [82, 91] on input "Street Address" at bounding box center [134, 90] width 181 height 15
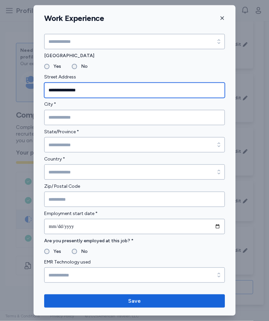
type input "**********"
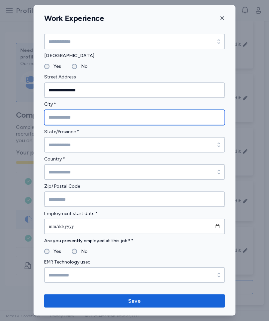
click at [92, 118] on input "City *" at bounding box center [134, 117] width 181 height 15
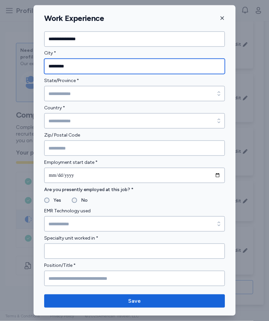
scroll to position [165, 0]
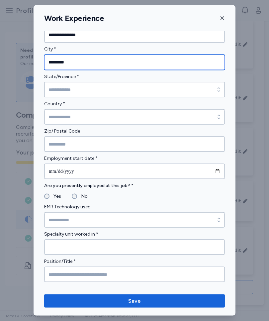
type input "*********"
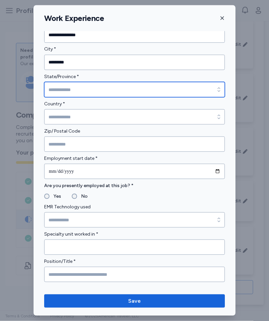
click at [92, 92] on input "State/Province *" at bounding box center [134, 89] width 181 height 15
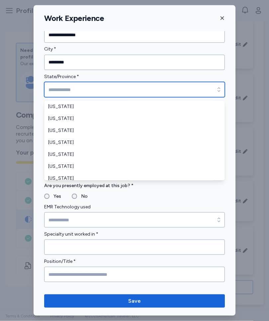
scroll to position [347, 0]
type input "**********"
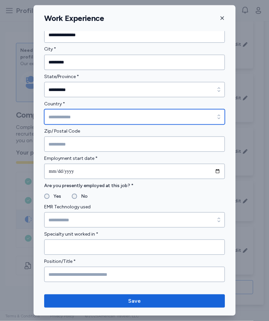
click at [108, 112] on input "Country *" at bounding box center [134, 116] width 181 height 15
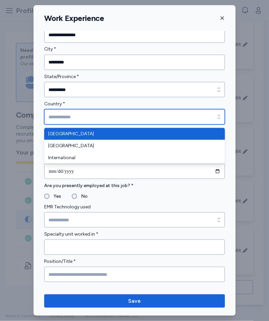
type input "**********"
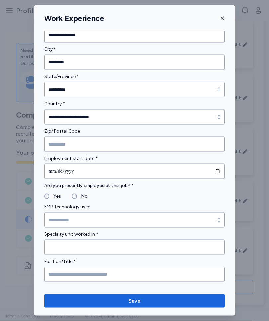
click at [106, 142] on input "Zip/ Postal Code" at bounding box center [134, 144] width 181 height 15
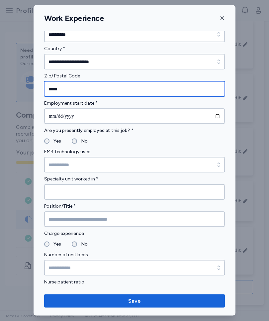
scroll to position [228, 0]
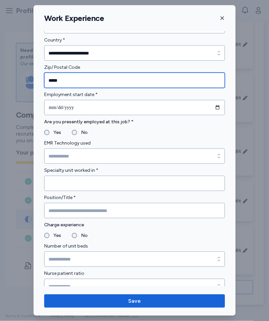
type input "*****"
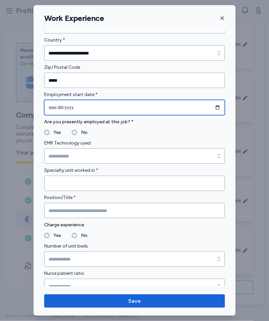
click at [63, 107] on input "date" at bounding box center [134, 107] width 181 height 15
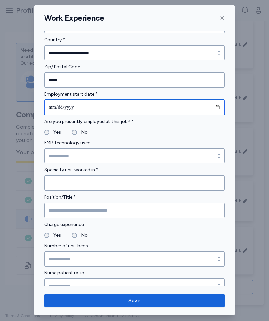
type input "**********"
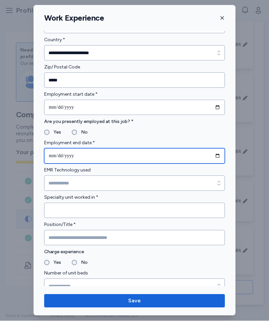
click at [88, 154] on input "date" at bounding box center [134, 156] width 181 height 15
type input "**********"
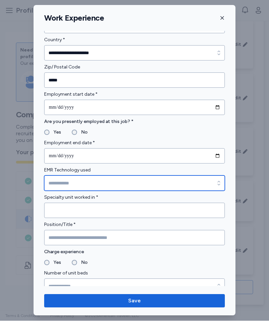
click at [105, 182] on input "EMR Technology used" at bounding box center [134, 183] width 181 height 15
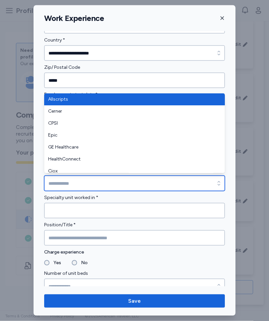
type input "******"
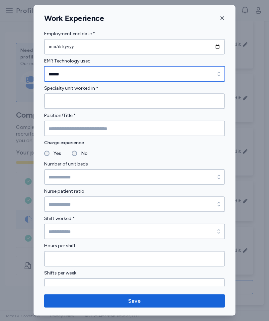
scroll to position [338, 0]
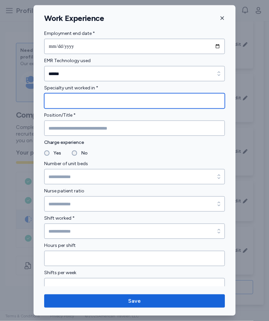
click at [73, 99] on input "Specialty unit worked in *" at bounding box center [134, 100] width 181 height 15
type input "******"
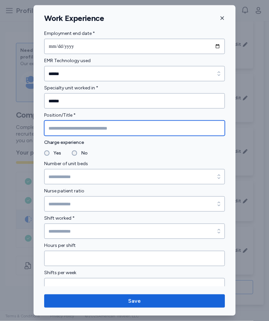
click at [101, 131] on input "Position/Title *" at bounding box center [134, 128] width 181 height 15
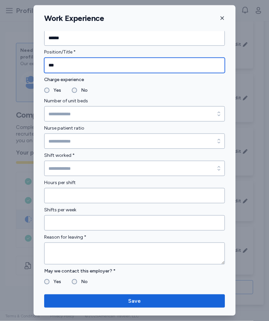
scroll to position [401, 0]
type input "***"
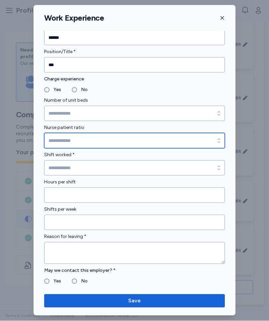
click at [83, 140] on input "Nurse patient ratio" at bounding box center [134, 140] width 181 height 15
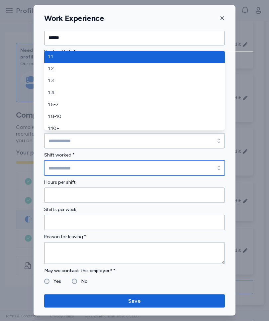
click at [112, 169] on input "Shift worked *" at bounding box center [134, 168] width 181 height 15
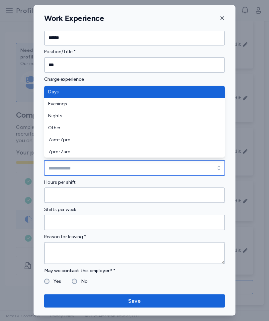
type input "****"
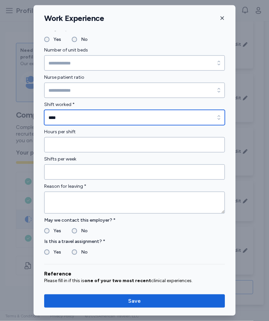
scroll to position [472, 0]
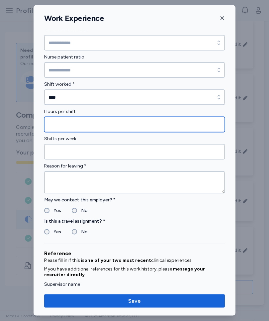
click at [88, 126] on input "Hours per shift" at bounding box center [134, 124] width 181 height 15
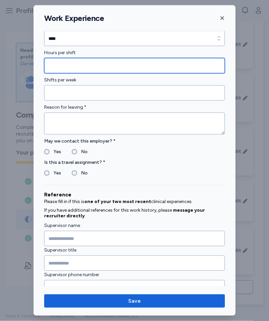
scroll to position [534, 0]
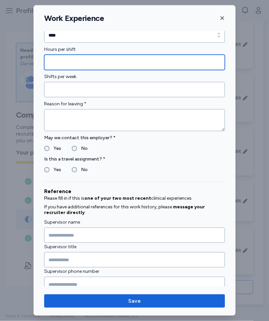
type input "*"
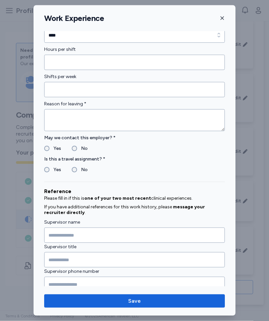
click at [79, 89] on input "Shifts per week" at bounding box center [134, 89] width 181 height 15
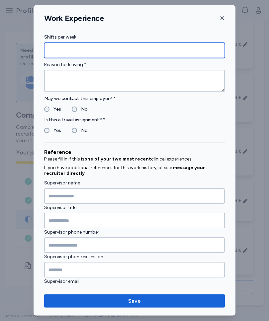
scroll to position [579, 0]
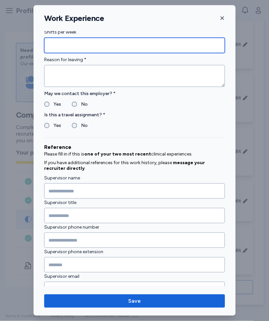
type input "*"
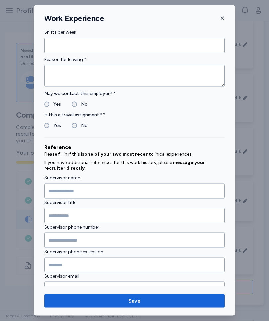
click at [82, 77] on textarea at bounding box center [134, 76] width 181 height 22
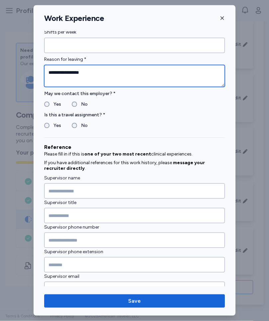
type textarea "**********"
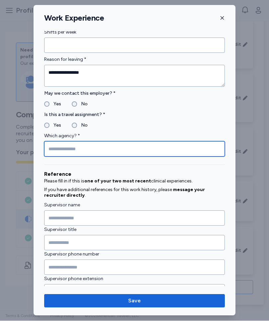
click at [94, 151] on input "Which agency? *" at bounding box center [134, 149] width 181 height 15
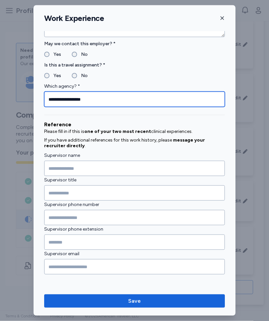
scroll to position [628, 0]
type input "**********"
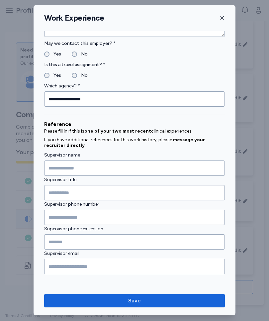
click at [160, 301] on span "Save" at bounding box center [135, 301] width 170 height 8
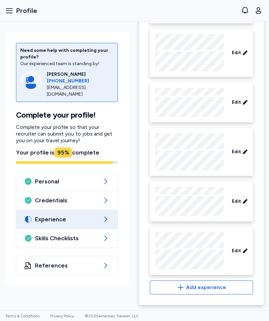
scroll to position [446, 0]
click at [213, 287] on span "Add experience" at bounding box center [206, 288] width 40 height 8
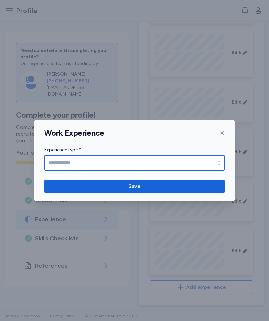
click at [75, 161] on input "Experience type *" at bounding box center [134, 162] width 181 height 15
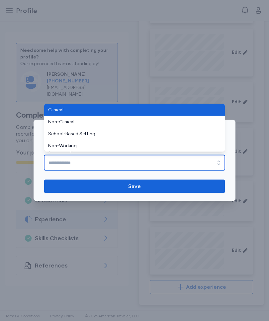
type input "********"
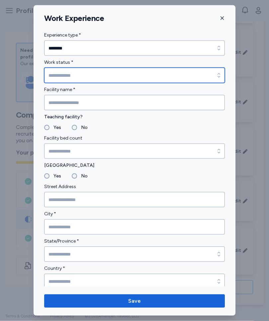
click at [75, 74] on input "Work status *" at bounding box center [134, 75] width 181 height 15
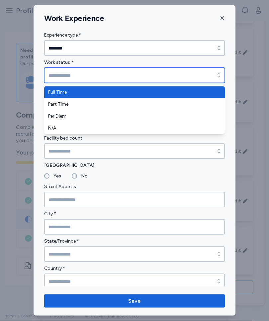
type input "*********"
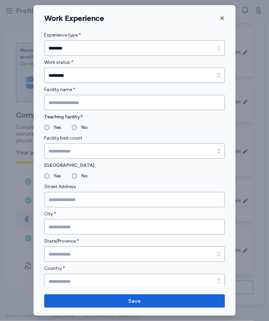
click at [77, 103] on input "Facility name *" at bounding box center [134, 102] width 181 height 15
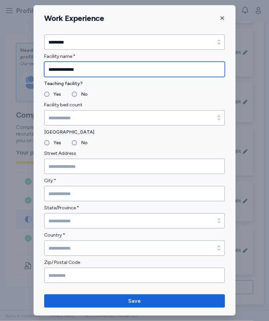
scroll to position [34, 0]
type input "**********"
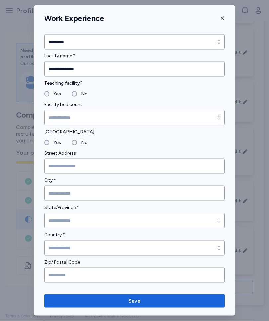
click at [77, 96] on label "No" at bounding box center [82, 94] width 11 height 8
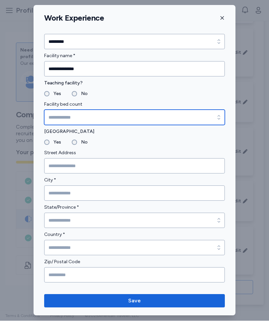
click at [80, 118] on input "Facility bed count" at bounding box center [134, 117] width 181 height 15
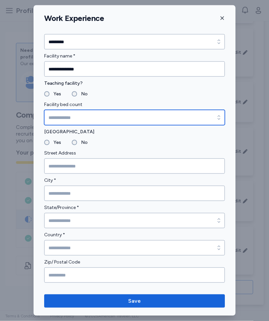
type input "*****"
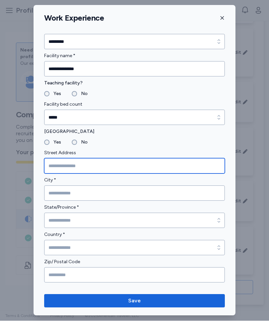
click at [85, 166] on input "Street Address" at bounding box center [134, 166] width 181 height 15
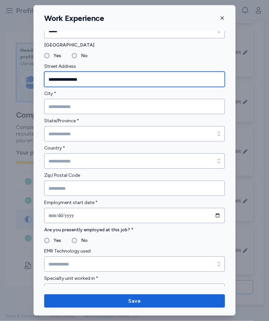
scroll to position [122, 0]
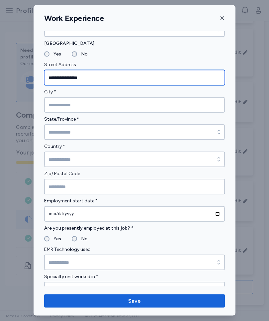
type input "**********"
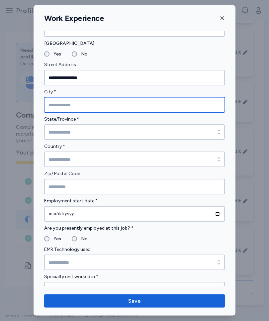
click at [76, 106] on input "City *" at bounding box center [134, 104] width 181 height 15
type input "**********"
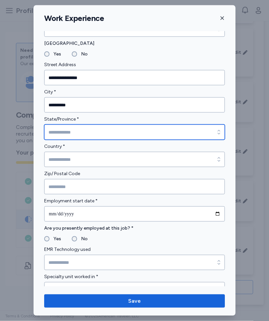
click at [95, 133] on input "State/Province *" at bounding box center [134, 132] width 181 height 15
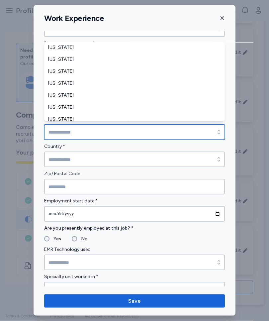
scroll to position [347, 0]
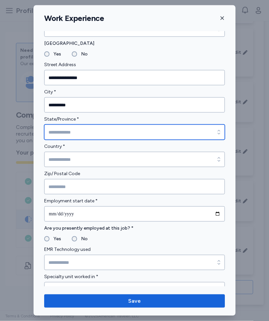
type input "**********"
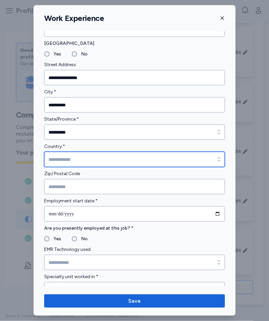
click at [94, 159] on input "Country *" at bounding box center [134, 159] width 181 height 15
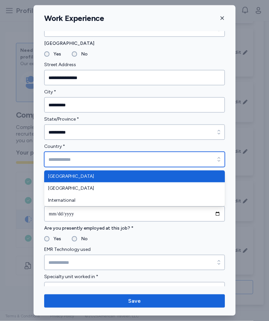
type input "**********"
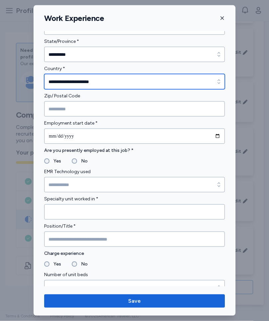
scroll to position [211, 0]
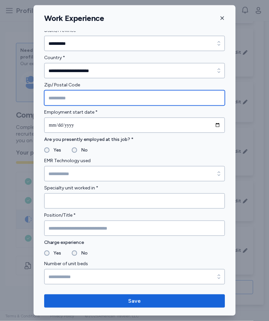
click at [73, 99] on input "Zip/ Postal Code" at bounding box center [134, 97] width 181 height 15
type input "*****"
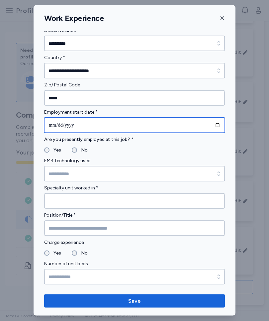
click at [98, 125] on input "date" at bounding box center [134, 125] width 181 height 15
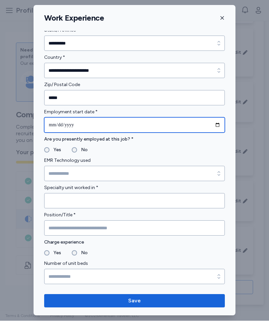
type input "**********"
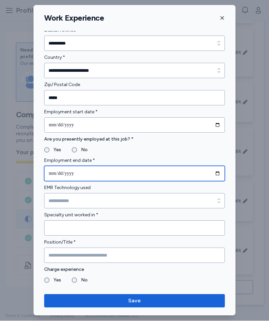
click at [71, 174] on input "date" at bounding box center [134, 173] width 181 height 15
type input "**********"
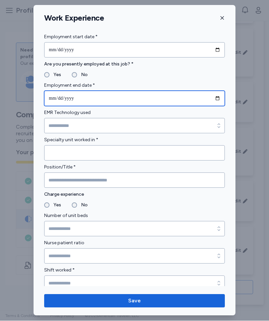
scroll to position [291, 0]
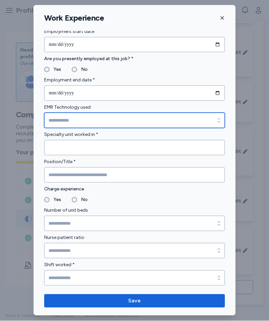
click at [84, 118] on input "EMR Technology used" at bounding box center [134, 120] width 181 height 15
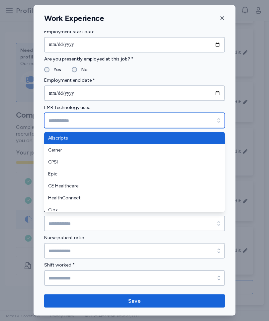
type input "****"
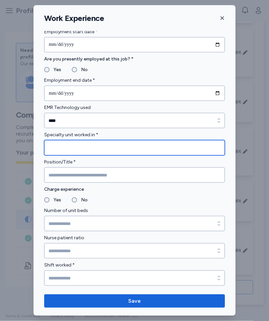
click at [86, 147] on input "Specialty unit worked in *" at bounding box center [134, 147] width 181 height 15
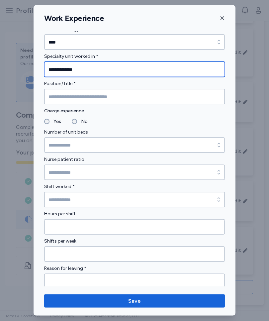
scroll to position [373, 0]
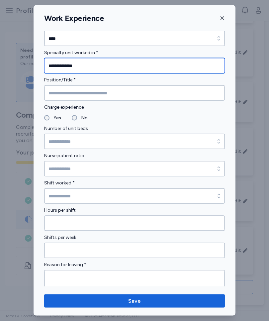
type input "**********"
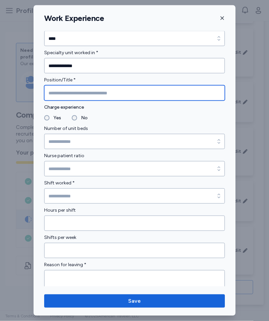
click at [91, 94] on input "Position/Title *" at bounding box center [134, 92] width 181 height 15
type input "***"
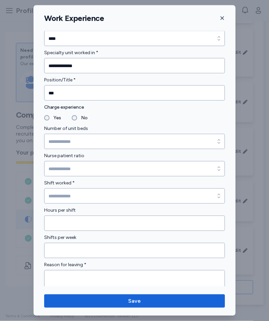
click at [51, 119] on label "Yes" at bounding box center [56, 118] width 12 height 8
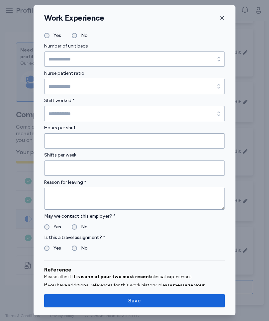
scroll to position [458, 0]
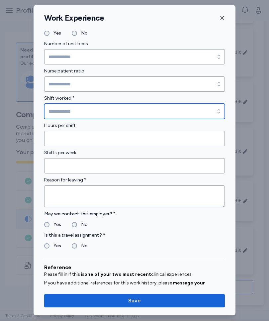
click at [84, 113] on input "Shift worked *" at bounding box center [134, 111] width 181 height 15
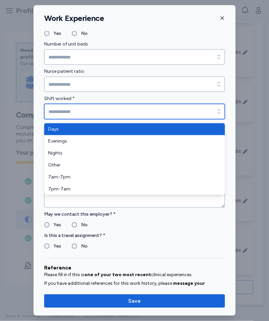
type input "*******"
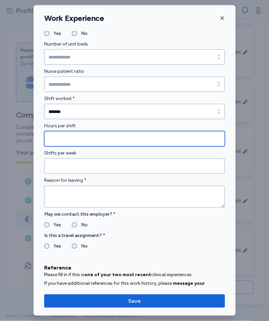
click at [81, 138] on input "Hours per shift" at bounding box center [134, 138] width 181 height 15
type input "**"
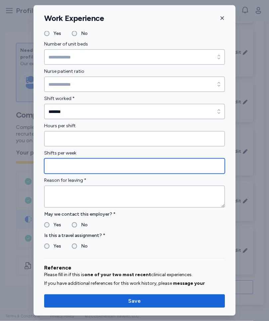
click at [101, 167] on input "Shifts per week" at bounding box center [134, 166] width 181 height 15
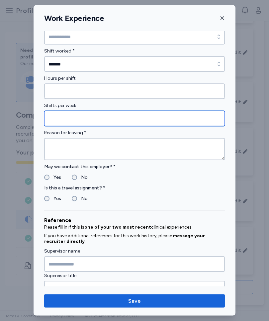
scroll to position [517, 0]
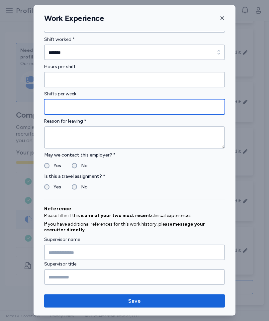
type input "*"
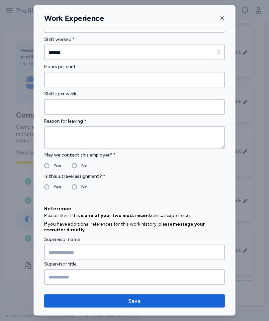
click at [77, 138] on textarea at bounding box center [134, 138] width 181 height 22
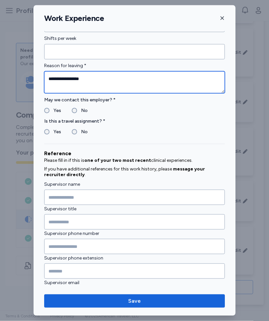
scroll to position [576, 0]
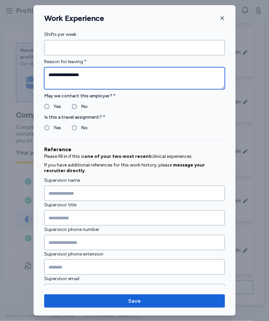
type textarea "**********"
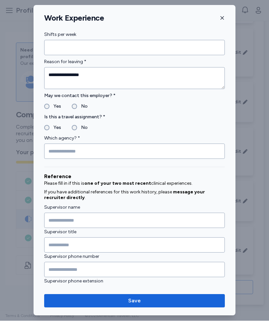
scroll to position [595, 0]
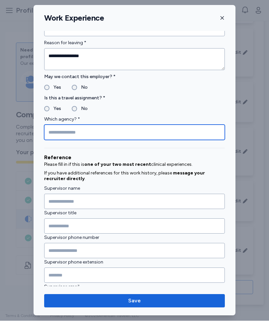
click at [79, 131] on input "Which agency? *" at bounding box center [134, 132] width 181 height 15
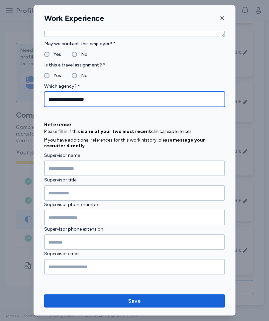
scroll to position [628, 0]
type input "**********"
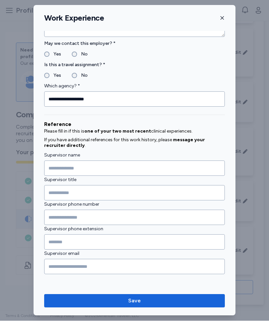
click at [170, 299] on span "Save" at bounding box center [135, 301] width 170 height 8
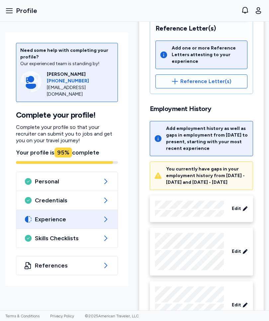
scroll to position [194, 0]
